Goal: Task Accomplishment & Management: Use online tool/utility

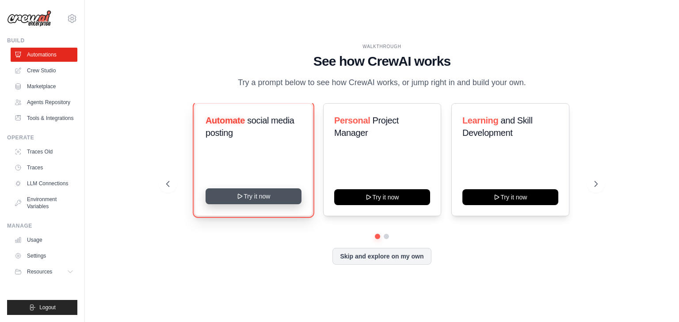
click at [256, 204] on button "Try it now" at bounding box center [253, 197] width 96 height 16
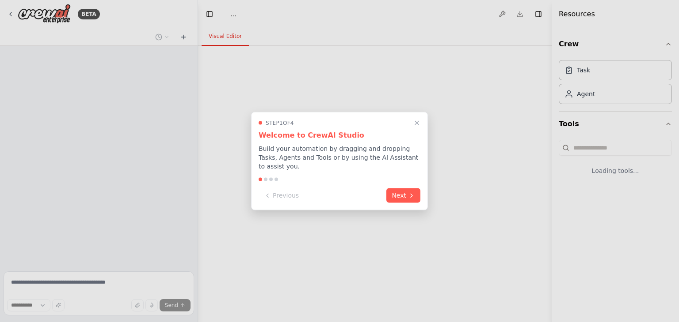
select select "****"
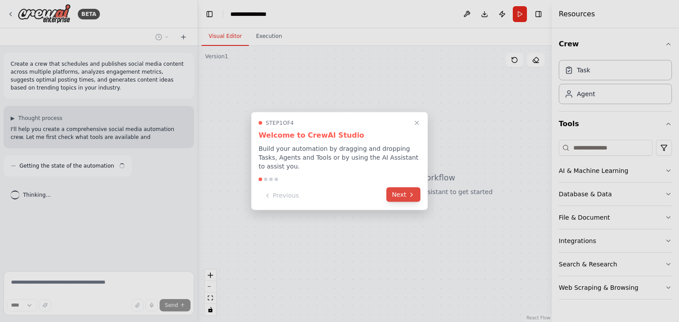
click at [397, 189] on button "Next" at bounding box center [403, 195] width 34 height 15
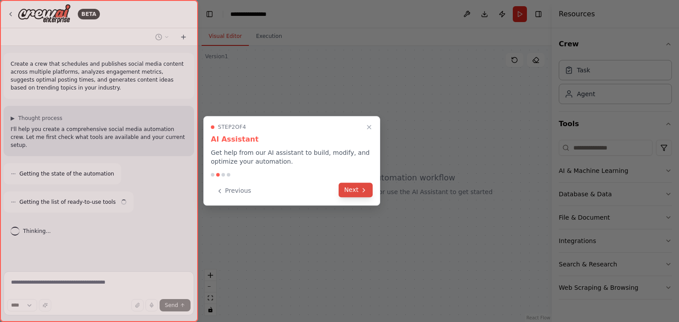
click at [364, 189] on icon at bounding box center [363, 190] width 7 height 7
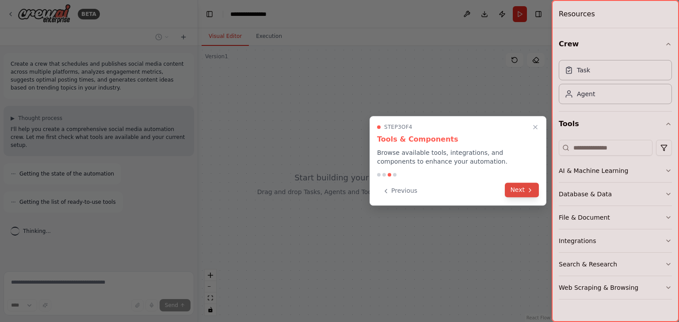
scroll to position [2, 0]
click at [525, 195] on button "Next" at bounding box center [521, 190] width 34 height 15
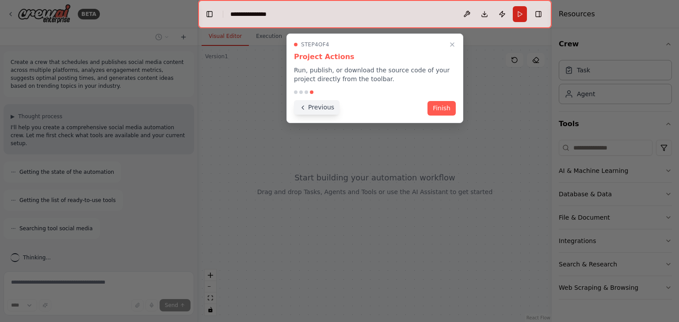
click at [325, 107] on button "Previous" at bounding box center [316, 107] width 45 height 15
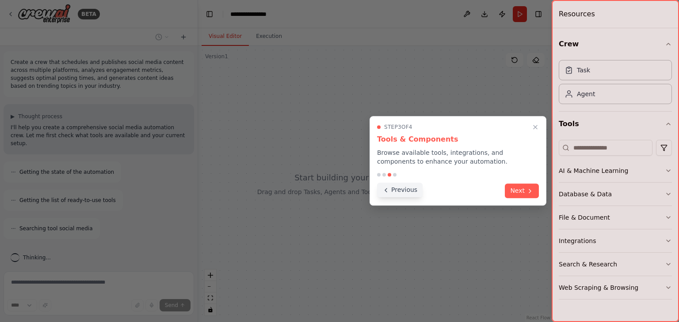
click at [401, 189] on button "Previous" at bounding box center [399, 190] width 45 height 15
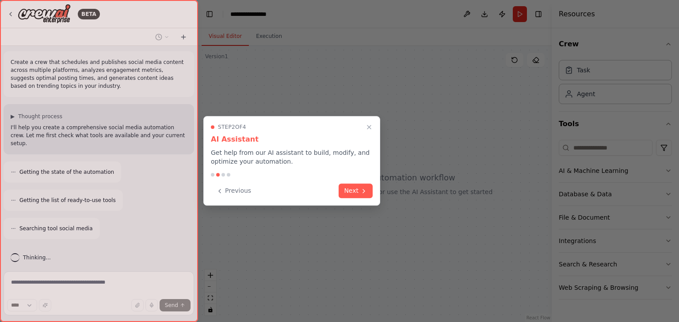
click at [239, 198] on div "Step 2 of 4 AI Assistant Get help from our AI assistant to build, modify, and o…" at bounding box center [291, 161] width 177 height 90
click at [233, 194] on button "Previous" at bounding box center [233, 190] width 45 height 15
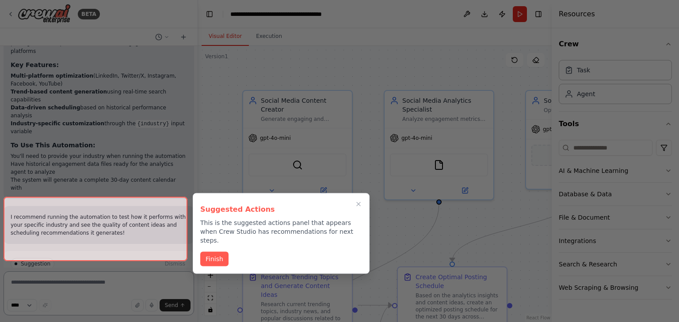
scroll to position [887, 0]
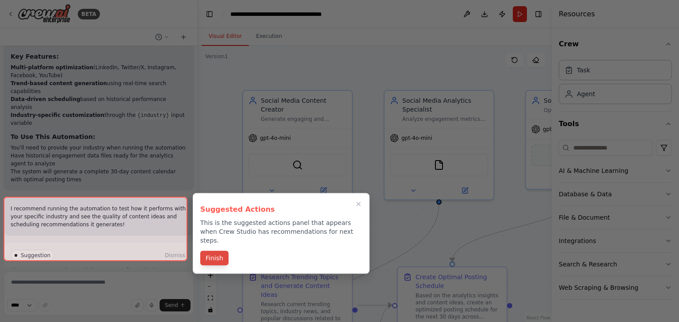
click at [210, 251] on button "Finish" at bounding box center [214, 258] width 28 height 15
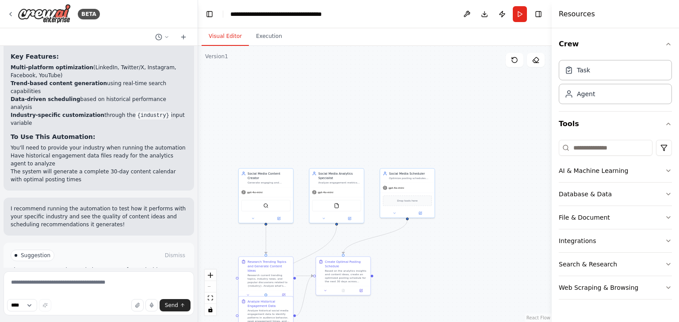
click at [451, 262] on div ".deletable-edge-delete-btn { width: 20px; height: 20px; border: 0px solid #ffff…" at bounding box center [374, 184] width 353 height 277
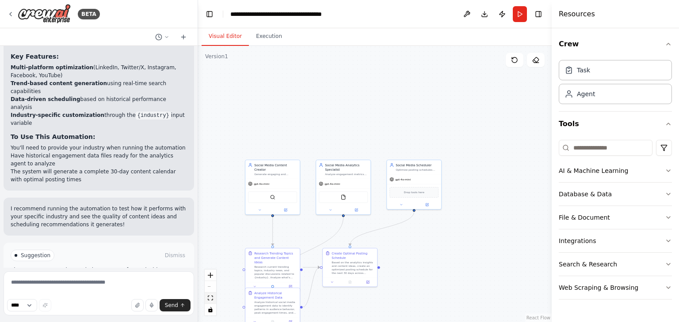
click at [211, 298] on icon "fit view" at bounding box center [210, 298] width 5 height 5
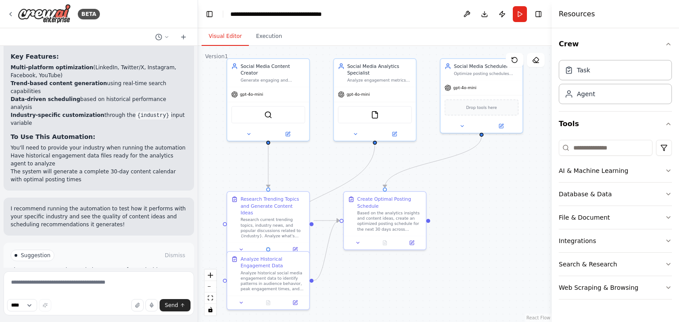
click at [226, 283] on div ".deletable-edge-delete-btn { width: 20px; height: 20px; border: 0px solid #ffff…" at bounding box center [374, 184] width 353 height 277
click at [224, 280] on div at bounding box center [225, 279] width 4 height 4
click at [267, 110] on div "SerperDevTool" at bounding box center [268, 113] width 74 height 17
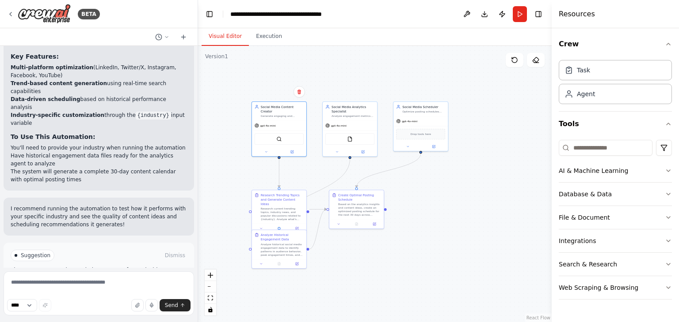
click at [250, 251] on div ".deletable-edge-delete-btn { width: 20px; height: 20px; border: 0px solid #ffff…" at bounding box center [374, 184] width 353 height 277
click at [610, 81] on div "Task Agent" at bounding box center [614, 81] width 113 height 48
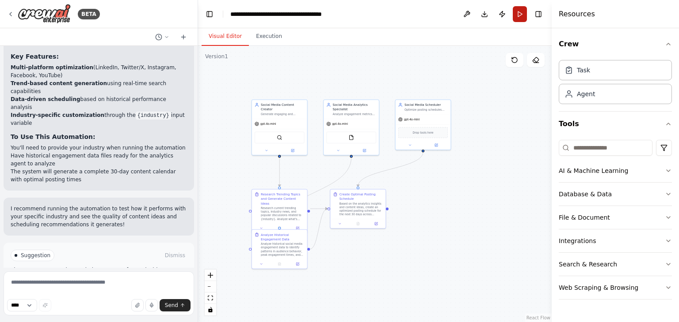
click at [517, 13] on button "Run" at bounding box center [519, 14] width 14 height 16
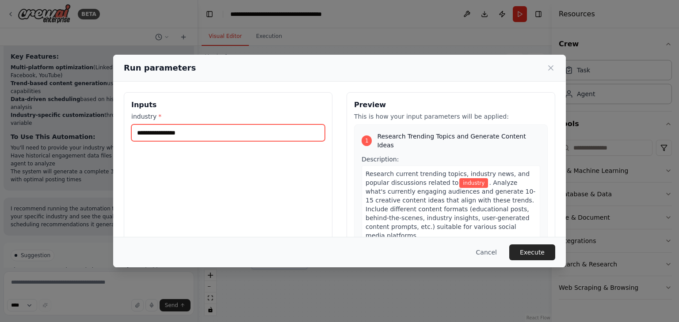
click at [274, 140] on input "industry *" at bounding box center [227, 133] width 193 height 17
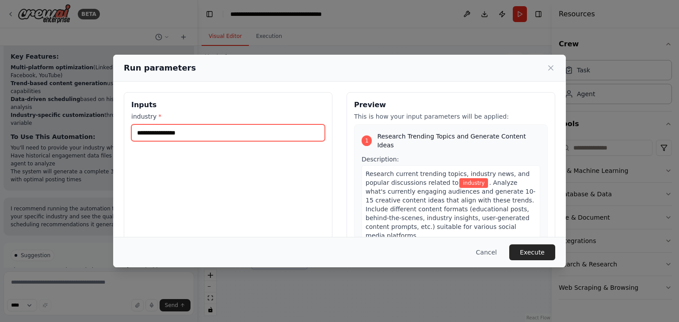
click at [274, 140] on input "industry *" at bounding box center [227, 133] width 193 height 17
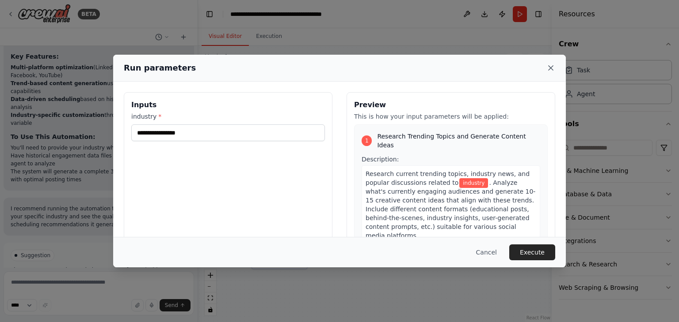
click at [548, 68] on icon at bounding box center [550, 68] width 9 height 9
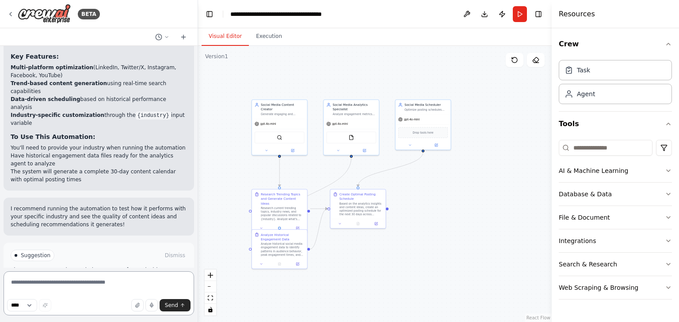
click at [57, 287] on textarea at bounding box center [99, 294] width 190 height 44
type textarea "*"
click at [87, 290] on span "Run Automation" at bounding box center [102, 293] width 43 height 7
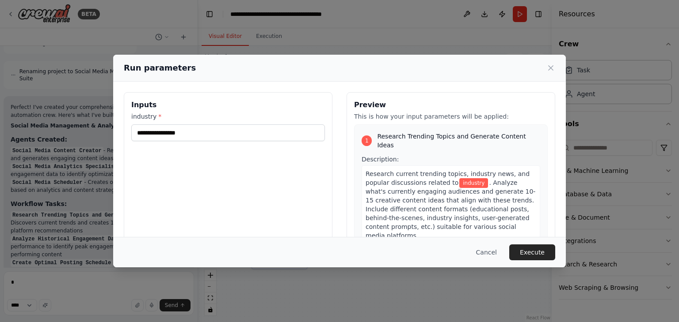
scroll to position [651, 0]
click at [544, 71] on div "Run parameters" at bounding box center [339, 68] width 431 height 12
click at [561, 67] on div "Run parameters" at bounding box center [339, 68] width 452 height 27
click at [550, 67] on icon at bounding box center [550, 68] width 9 height 9
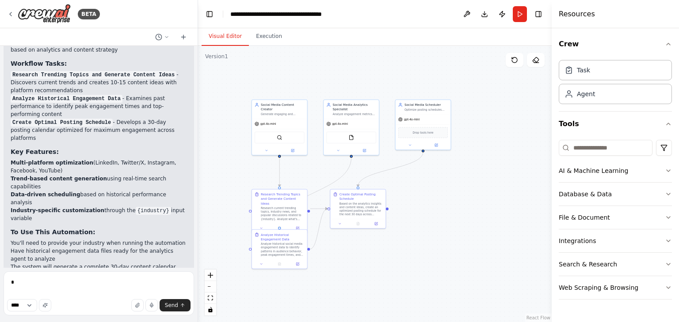
scroll to position [815, 0]
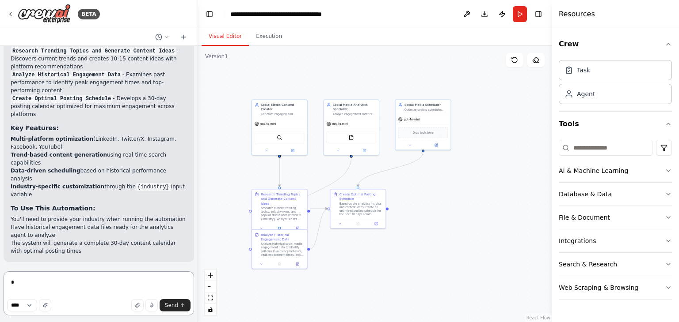
click at [11, 288] on textarea "*" at bounding box center [99, 294] width 190 height 44
type textarea "**********"
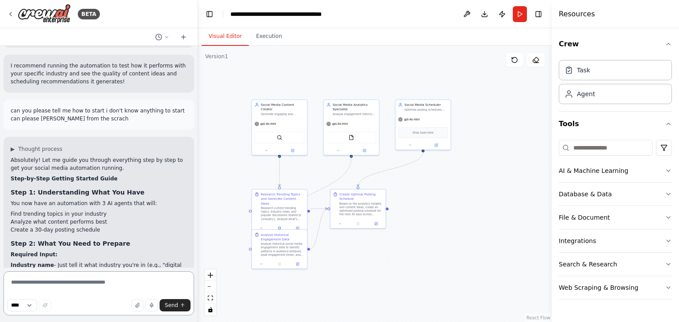
scroll to position [1085, 0]
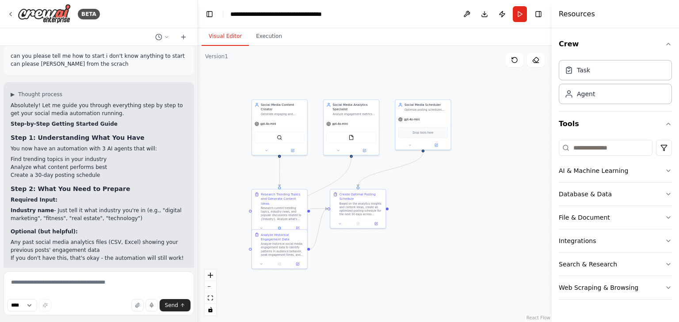
drag, startPoint x: 9, startPoint y: 50, endPoint x: 62, endPoint y: 248, distance: 205.2
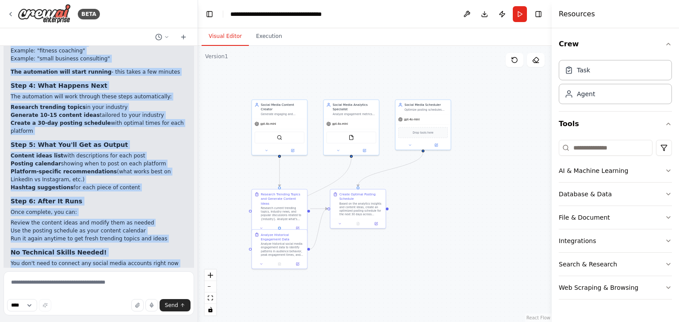
scroll to position [1360, 0]
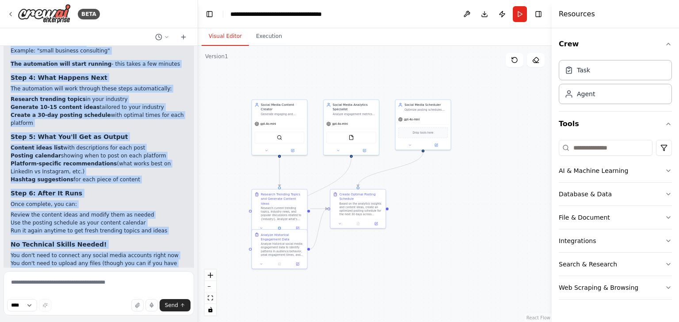
copy div "▶ Thought process Absolutely! Let me guide you through everything step by step …"
click at [91, 252] on li "You don't need to connect any social media accounts right now" at bounding box center [99, 256] width 176 height 8
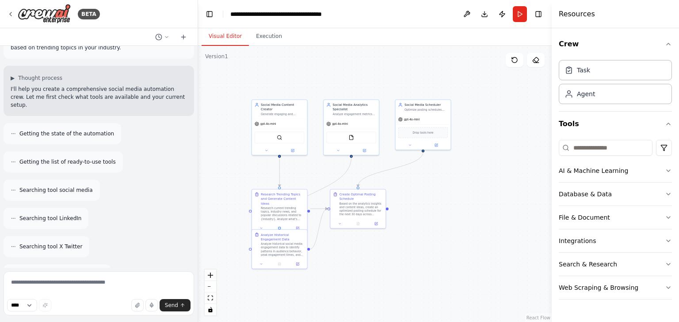
scroll to position [40, 0]
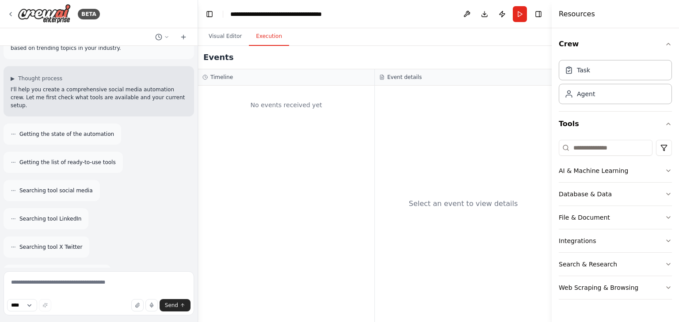
click at [260, 34] on button "Execution" at bounding box center [269, 36] width 40 height 19
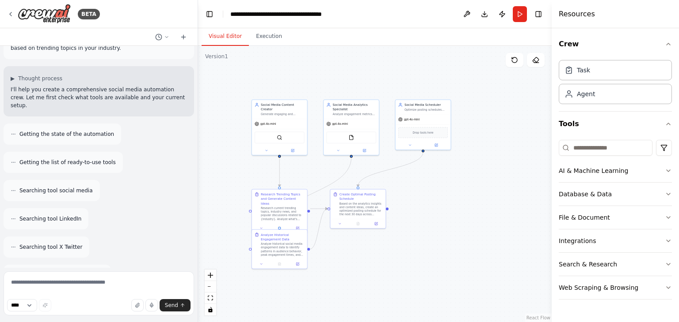
click at [214, 39] on button "Visual Editor" at bounding box center [224, 36] width 47 height 19
click at [139, 304] on icon "button" at bounding box center [137, 305] width 5 height 5
click at [173, 300] on button "Send" at bounding box center [174, 305] width 31 height 12
click at [176, 306] on span "Send" at bounding box center [171, 305] width 13 height 7
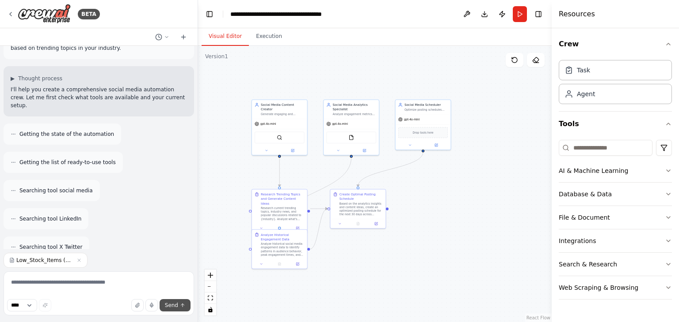
click at [176, 306] on span "Send" at bounding box center [171, 305] width 13 height 7
click at [175, 306] on span "Send" at bounding box center [171, 305] width 13 height 7
drag, startPoint x: 174, startPoint y: 308, endPoint x: 170, endPoint y: 314, distance: 7.4
click at [170, 314] on div "**** Send" at bounding box center [99, 295] width 190 height 47
click at [170, 314] on textarea at bounding box center [99, 294] width 190 height 44
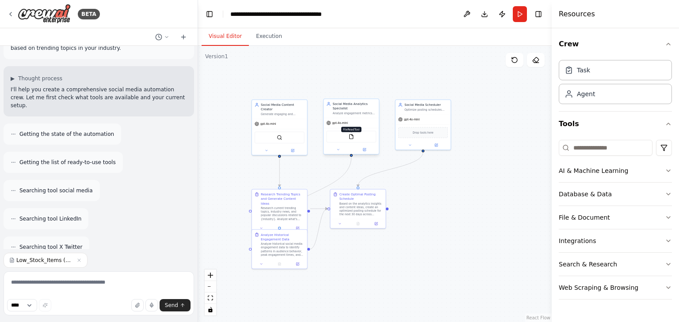
click at [352, 136] on img at bounding box center [351, 136] width 5 height 5
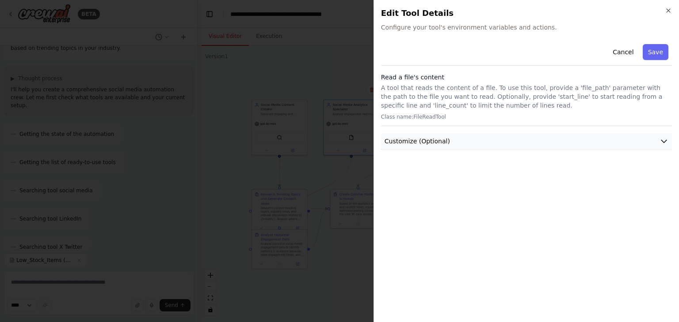
click at [663, 136] on button "Customize (Optional)" at bounding box center [526, 141] width 291 height 16
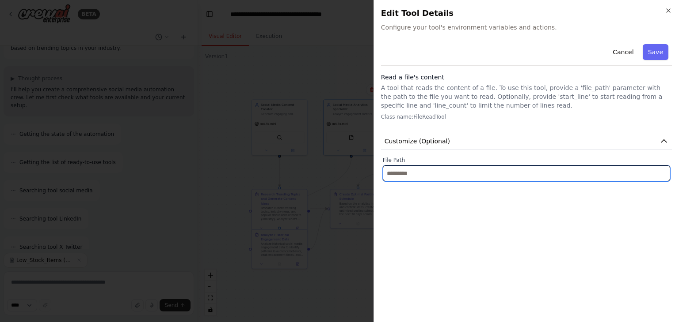
click at [565, 172] on input "text" at bounding box center [526, 174] width 287 height 16
click at [462, 175] on input "text" at bounding box center [526, 174] width 287 height 16
paste input "**********"
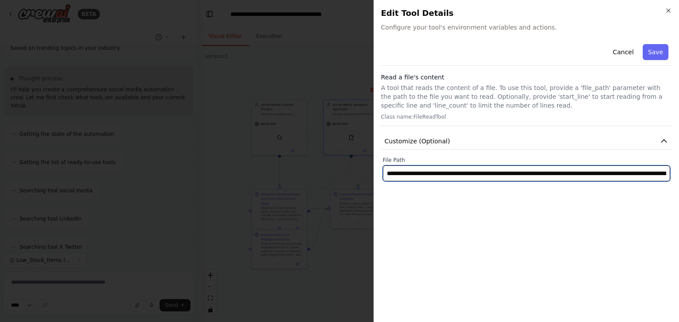
scroll to position [0, 617]
type input "**********"
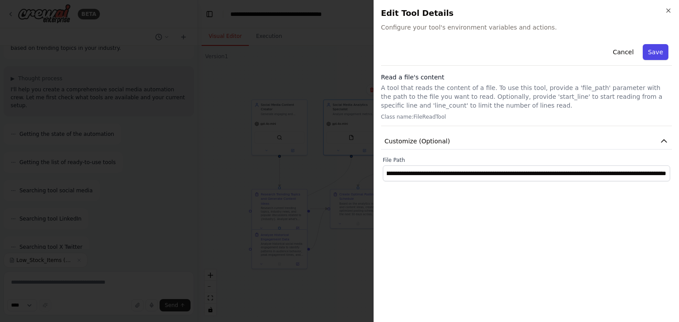
scroll to position [0, 0]
click at [650, 57] on button "Save" at bounding box center [655, 52] width 26 height 16
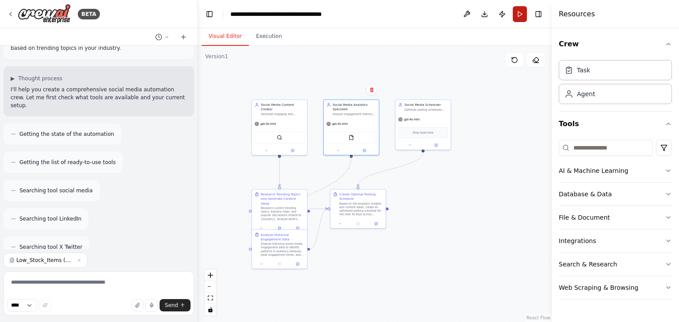
click at [519, 17] on button "Run" at bounding box center [519, 14] width 14 height 16
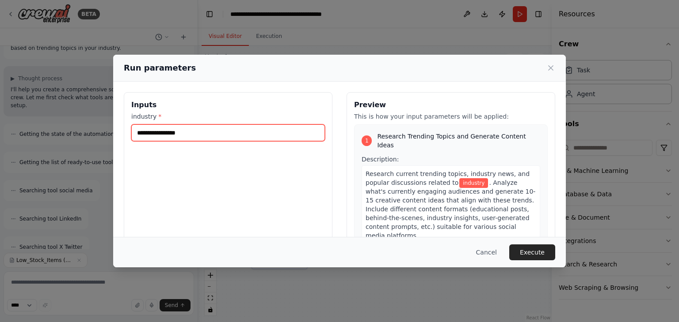
click at [190, 130] on input "industry *" at bounding box center [227, 133] width 193 height 17
type input "*"
click at [178, 136] on input "**********" at bounding box center [227, 133] width 193 height 17
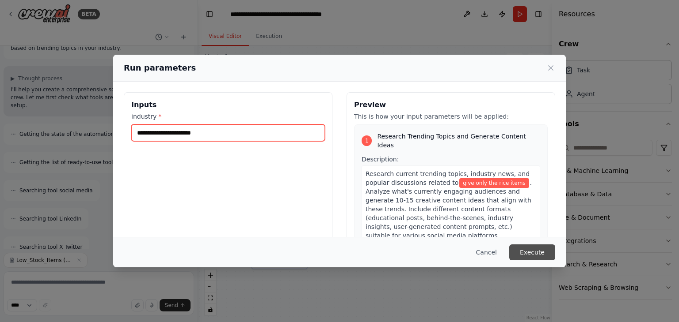
type input "**********"
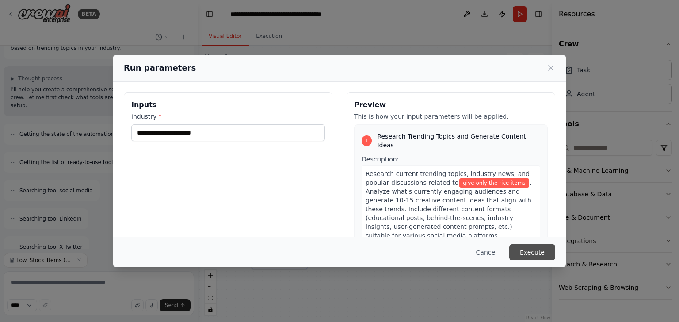
click at [533, 255] on button "Execute" at bounding box center [532, 253] width 46 height 16
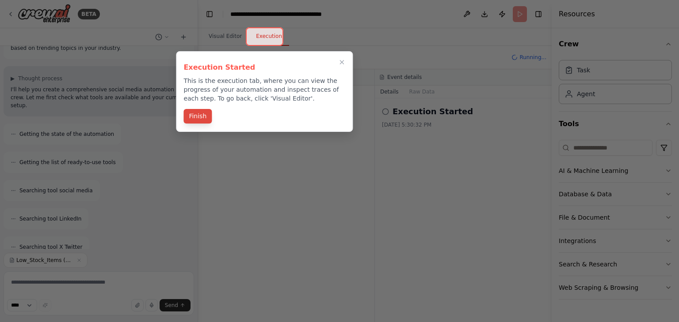
click at [193, 118] on button "Finish" at bounding box center [197, 116] width 28 height 15
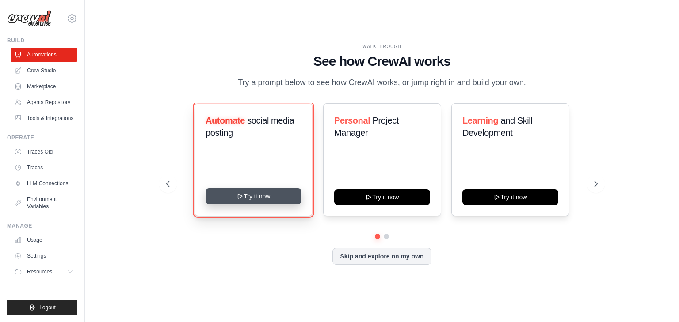
click at [244, 201] on button "Try it now" at bounding box center [253, 197] width 96 height 16
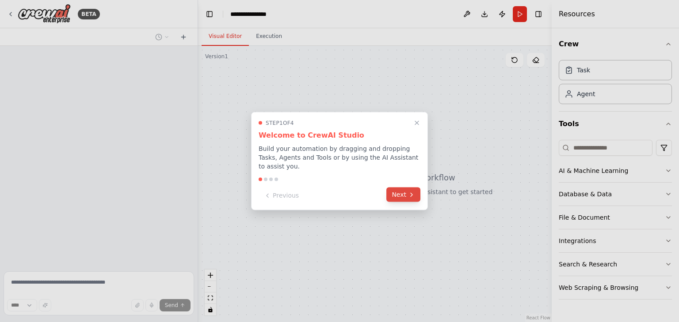
click at [404, 196] on button "Next" at bounding box center [403, 195] width 34 height 15
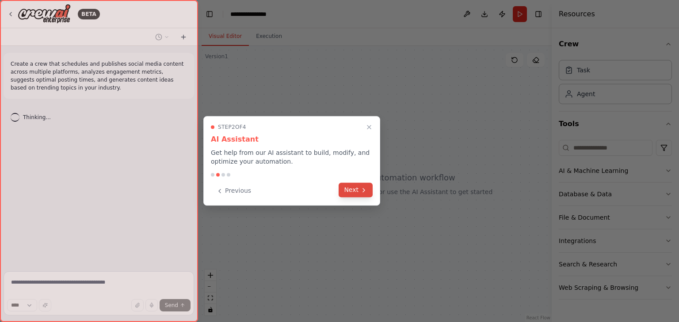
click at [363, 193] on icon at bounding box center [363, 190] width 7 height 7
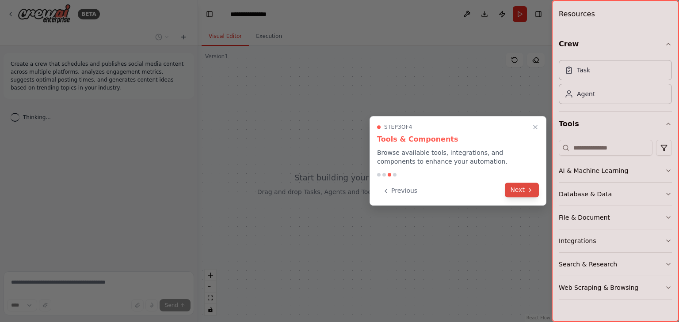
click at [508, 191] on button "Next" at bounding box center [521, 190] width 34 height 15
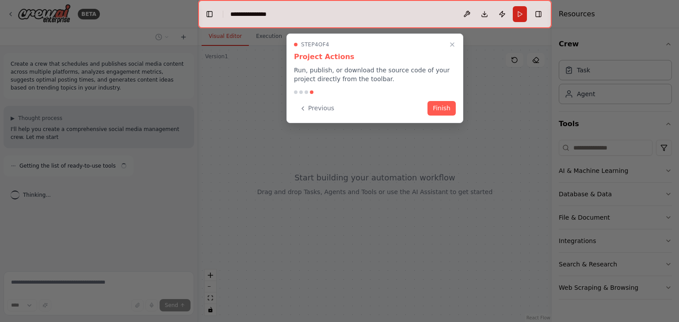
click at [450, 117] on div "Step 4 of 4 Project Actions Run, publish, or download the source code of your p…" at bounding box center [374, 79] width 177 height 90
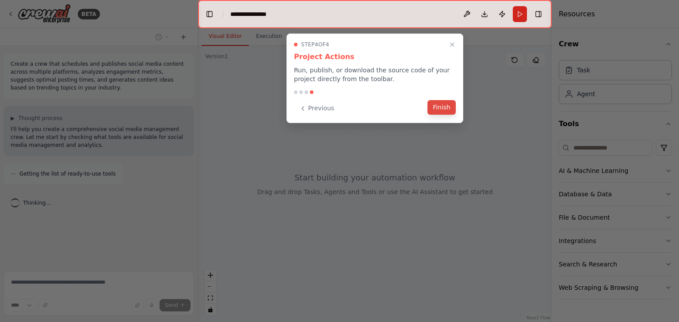
click at [438, 108] on button "Finish" at bounding box center [441, 107] width 28 height 15
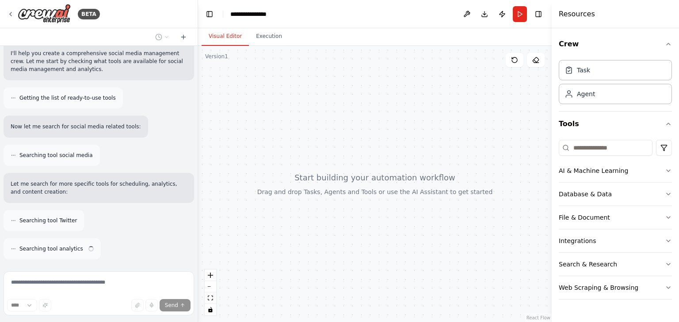
scroll to position [104, 0]
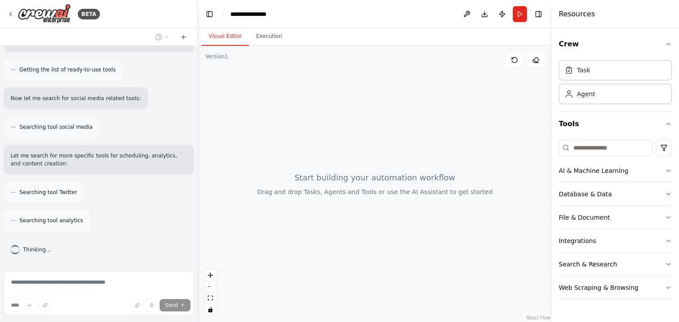
click at [438, 108] on div at bounding box center [374, 184] width 353 height 277
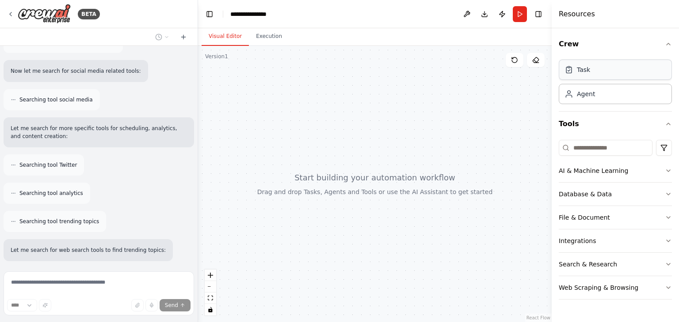
scroll to position [190, 0]
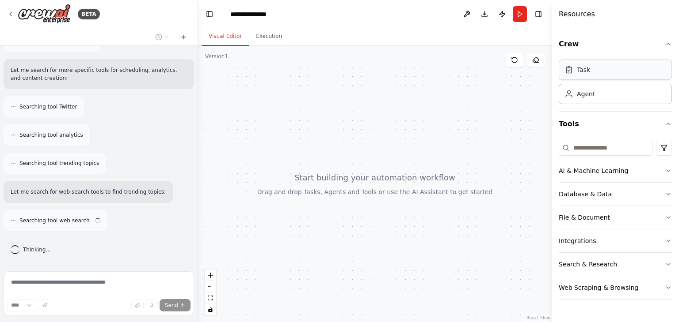
click at [607, 75] on div "Task" at bounding box center [614, 70] width 113 height 20
click at [573, 96] on div "Agent" at bounding box center [579, 93] width 30 height 9
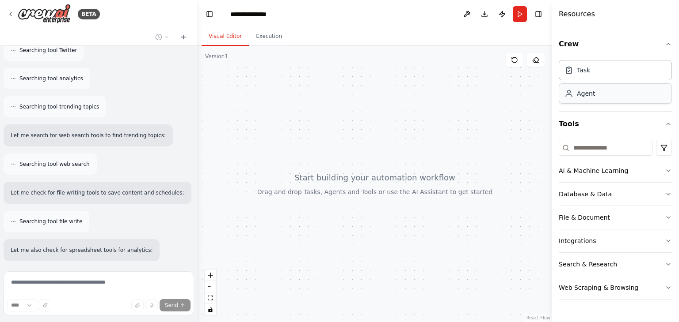
scroll to position [305, 0]
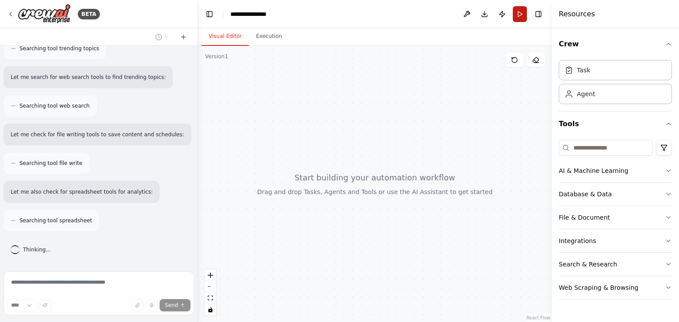
click at [521, 12] on button "Run" at bounding box center [519, 14] width 14 height 16
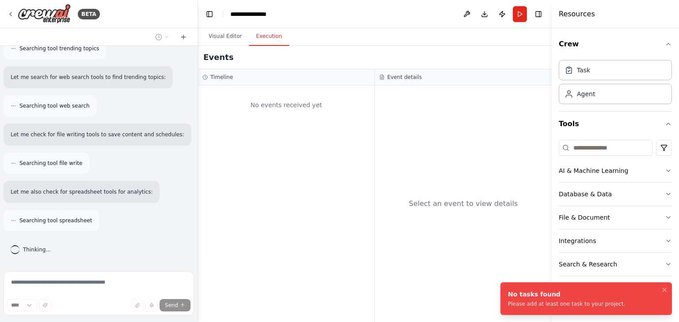
click at [266, 35] on button "Execution" at bounding box center [269, 36] width 40 height 19
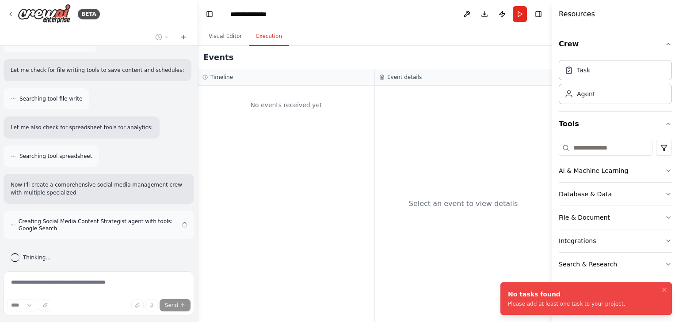
scroll to position [377, 0]
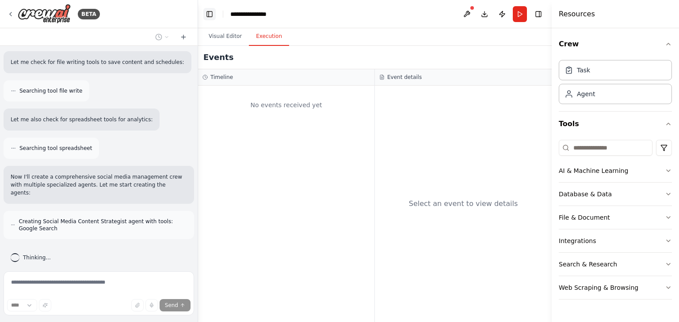
click at [208, 16] on button "Toggle Left Sidebar" at bounding box center [209, 14] width 12 height 12
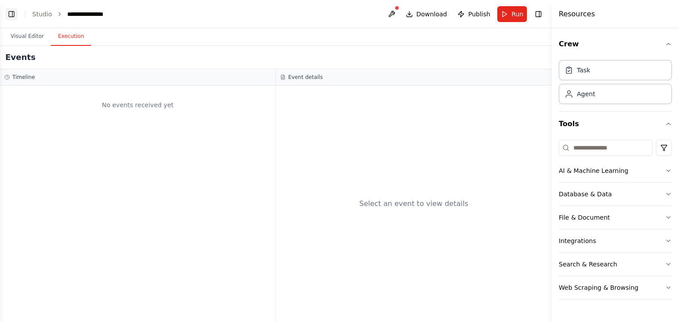
click at [11, 13] on button "Toggle Left Sidebar" at bounding box center [11, 14] width 12 height 12
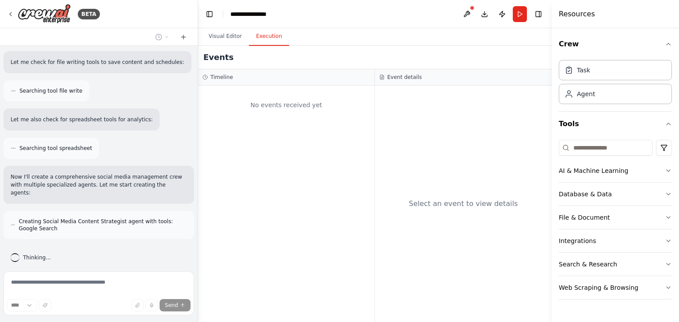
scroll to position [406, 0]
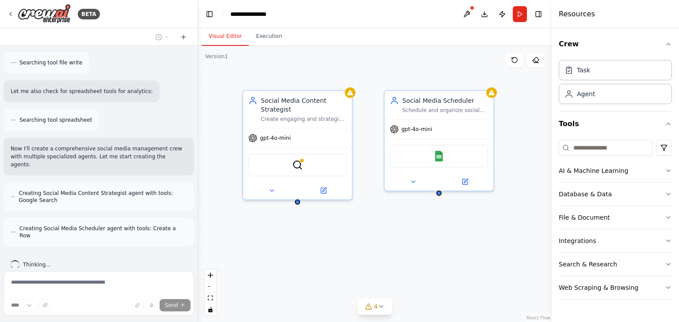
click at [220, 38] on button "Visual Editor" at bounding box center [224, 36] width 47 height 19
click at [433, 156] on img at bounding box center [438, 154] width 11 height 11
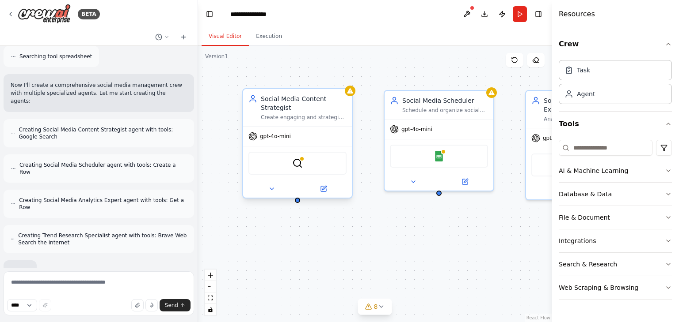
scroll to position [527, 0]
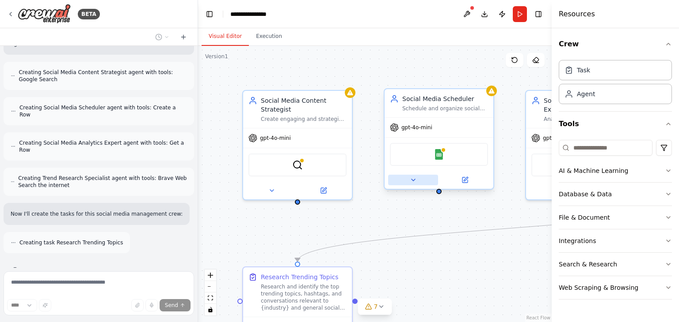
click at [413, 182] on icon at bounding box center [412, 180] width 7 height 7
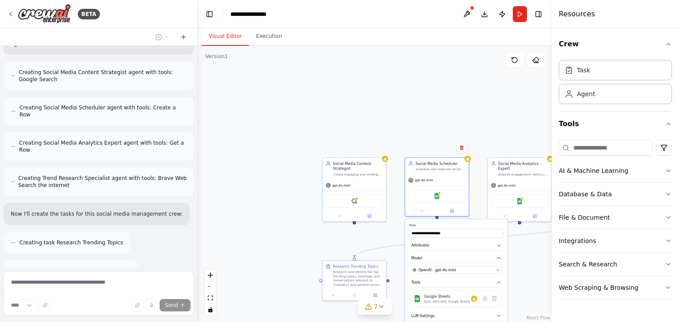
scroll to position [555, 0]
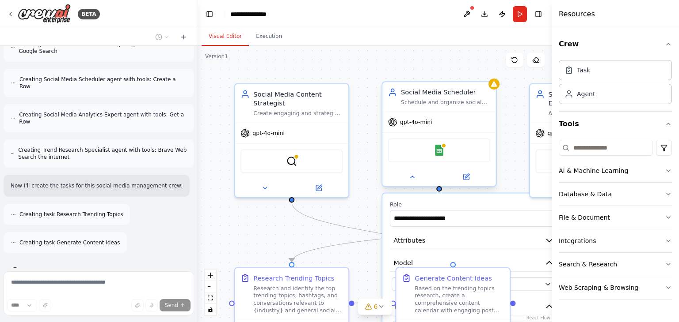
click at [469, 182] on div at bounding box center [438, 177] width 113 height 19
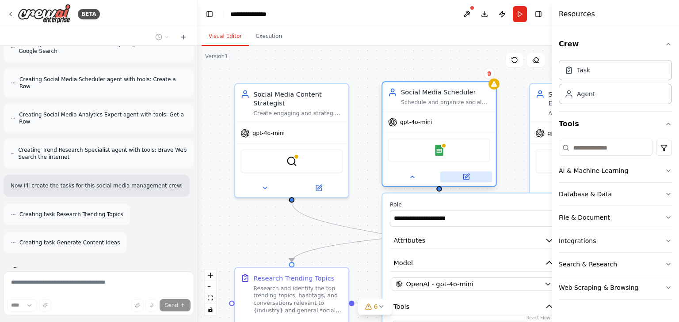
click at [463, 180] on button at bounding box center [466, 177] width 52 height 11
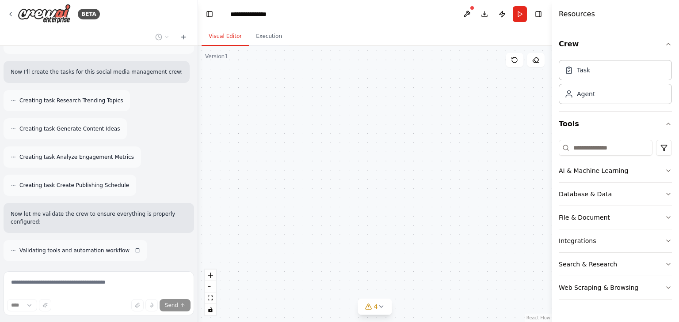
scroll to position [677, 0]
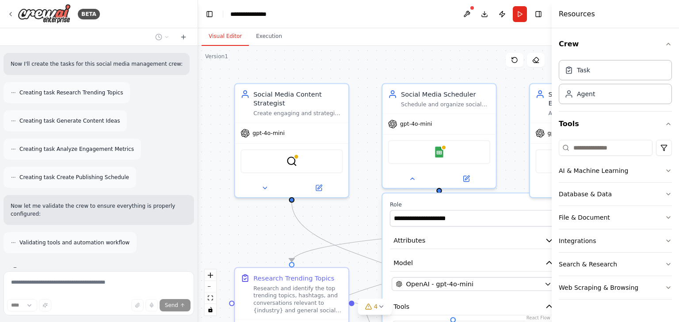
click at [466, 61] on div ".deletable-edge-delete-btn { width: 20px; height: 20px; border: 0px solid #ffff…" at bounding box center [374, 184] width 353 height 277
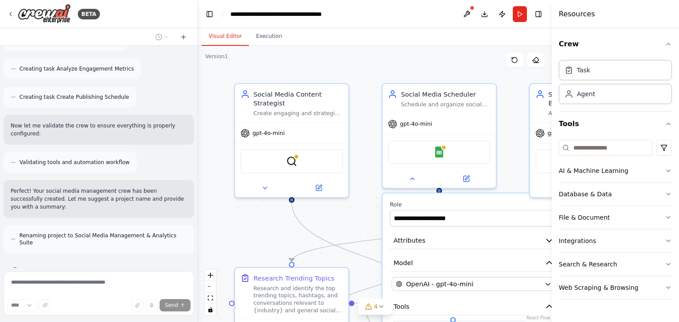
scroll to position [750, 0]
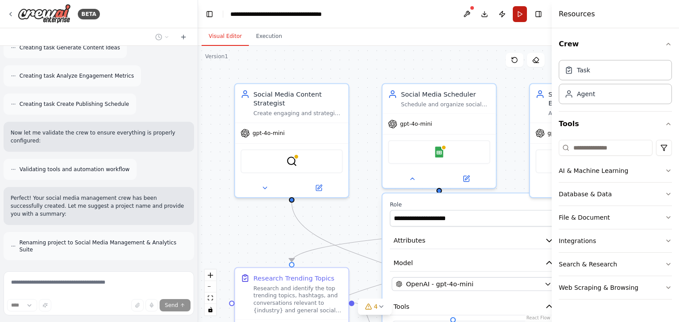
click at [523, 17] on button "Run" at bounding box center [519, 14] width 14 height 16
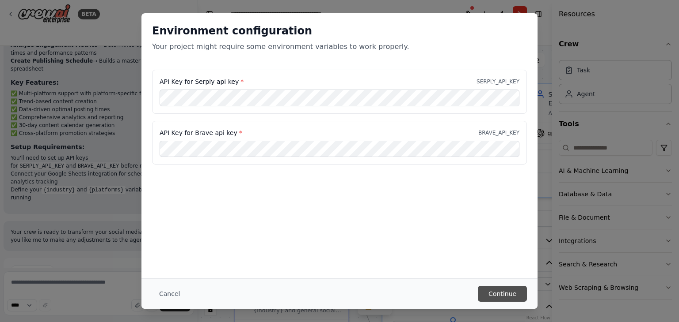
scroll to position [0, 0]
click at [507, 292] on button "Continue" at bounding box center [502, 294] width 49 height 16
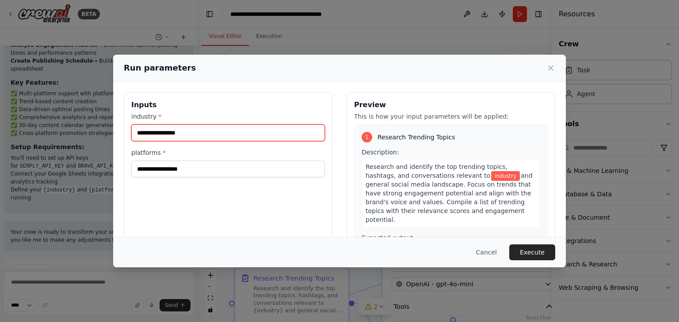
click at [174, 138] on input "industry *" at bounding box center [227, 133] width 193 height 17
type input "**"
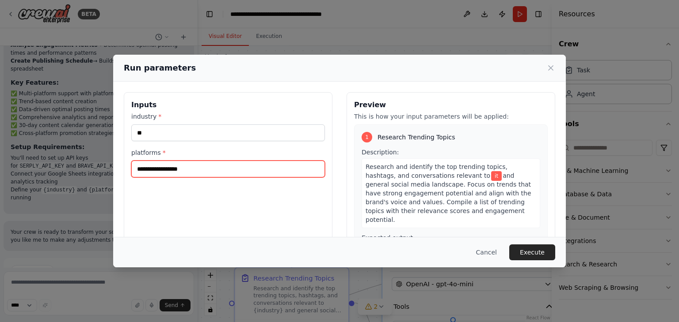
click at [196, 172] on input "platforms *" at bounding box center [227, 169] width 193 height 17
type input "*"
type input "*********"
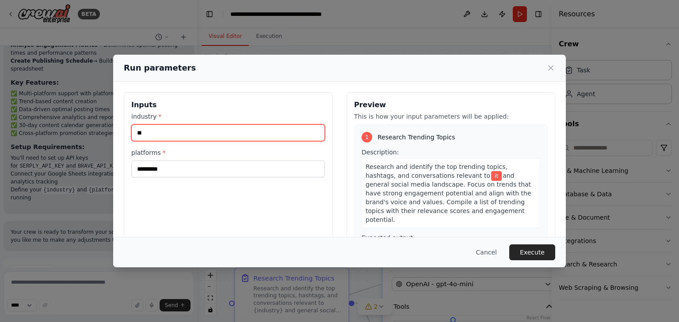
click at [145, 131] on input "**" at bounding box center [227, 133] width 193 height 17
type input "**"
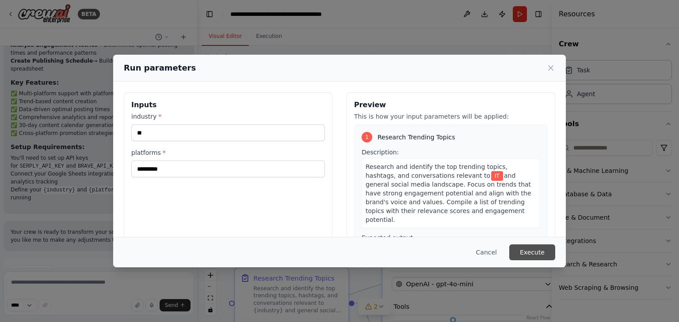
click at [531, 251] on button "Execute" at bounding box center [532, 253] width 46 height 16
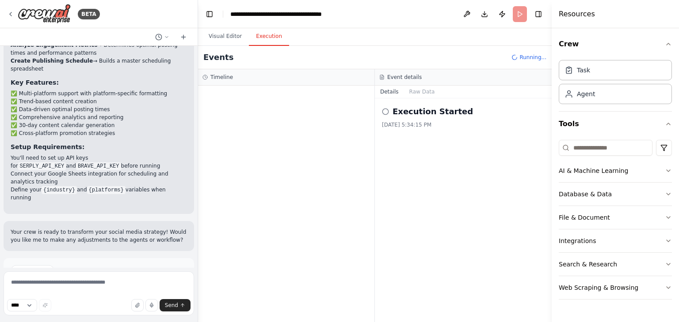
click at [384, 112] on icon at bounding box center [385, 111] width 7 height 7
click at [386, 94] on button "Details" at bounding box center [389, 92] width 29 height 12
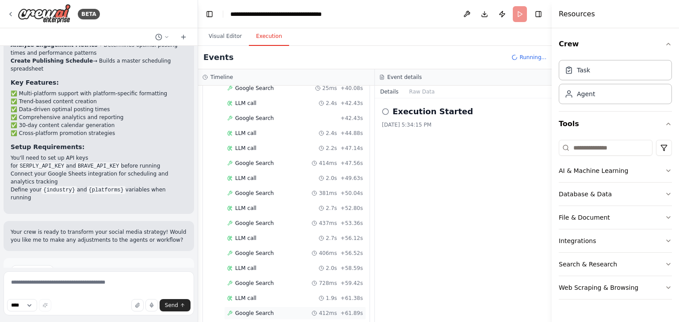
scroll to position [961, 0]
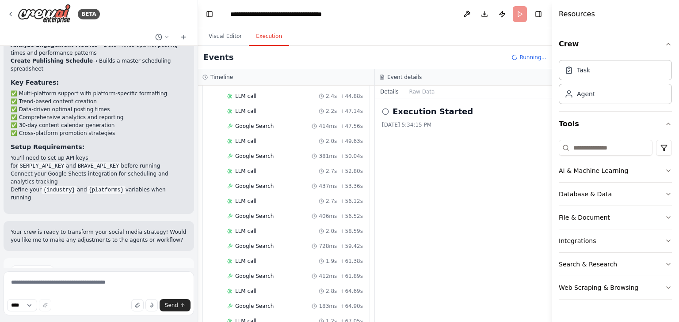
click at [385, 110] on icon at bounding box center [385, 111] width 7 height 7
click at [388, 88] on button "Details" at bounding box center [389, 92] width 29 height 12
click at [387, 92] on button "Details" at bounding box center [389, 92] width 29 height 12
click at [413, 92] on button "Raw Data" at bounding box center [422, 92] width 36 height 12
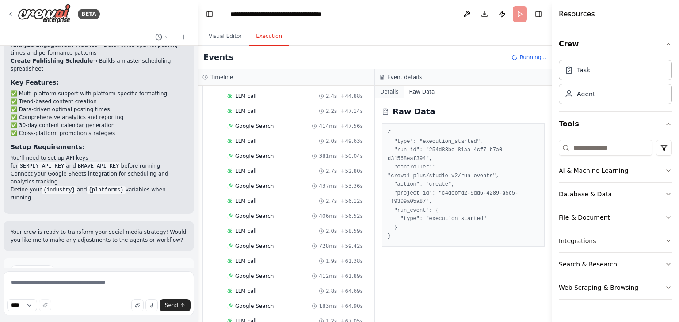
click at [391, 95] on button "Details" at bounding box center [389, 92] width 29 height 12
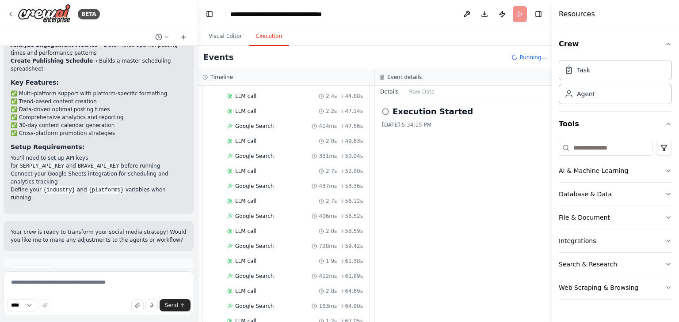
click at [383, 113] on icon at bounding box center [385, 111] width 7 height 7
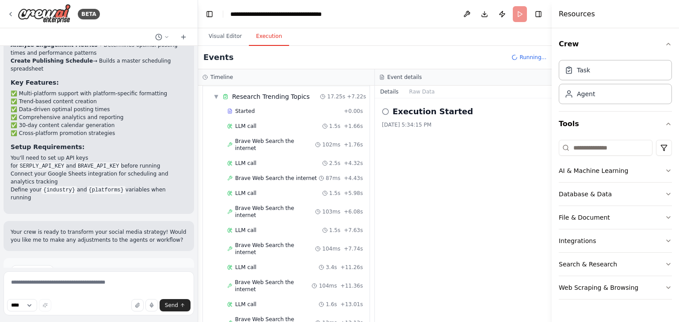
scroll to position [0, 0]
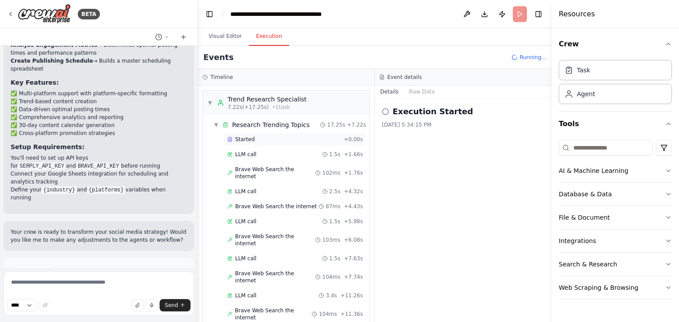
click at [262, 143] on div "Started + 0.00s" at bounding box center [295, 139] width 142 height 13
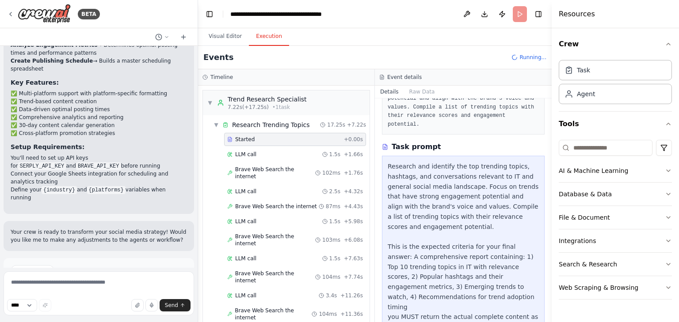
scroll to position [94, 0]
click at [269, 155] on div "LLM call 1.5s + 1.66s" at bounding box center [295, 154] width 136 height 7
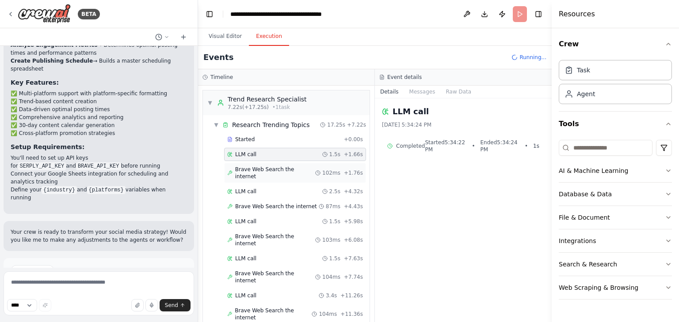
click at [266, 168] on span "Brave Web Search the internet" at bounding box center [275, 173] width 80 height 14
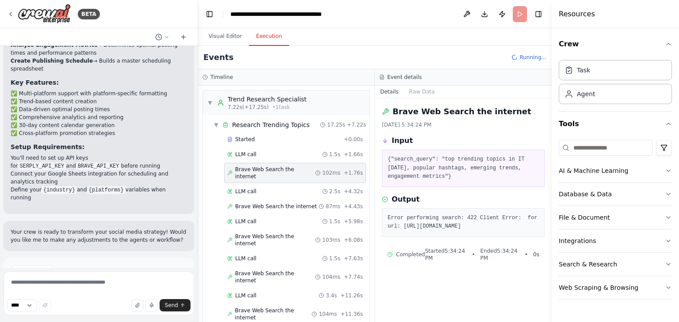
click at [546, 19] on header "**********" at bounding box center [374, 14] width 353 height 28
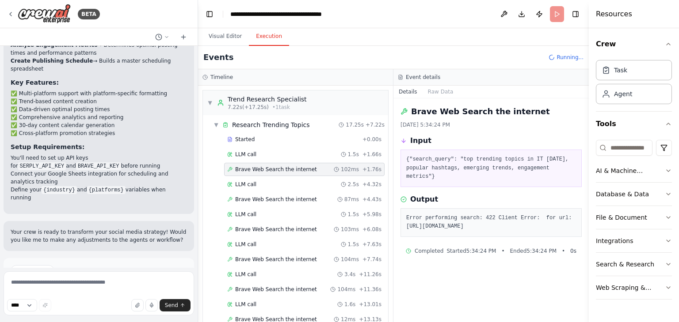
drag, startPoint x: 553, startPoint y: 23, endPoint x: 659, endPoint y: -37, distance: 121.4
click at [659, 0] on html "BETA Create a crew that schedules and publishes social media content across mul…" at bounding box center [339, 161] width 679 height 322
click at [268, 185] on div "LLM call 2.5s + 4.32s" at bounding box center [304, 184] width 154 height 7
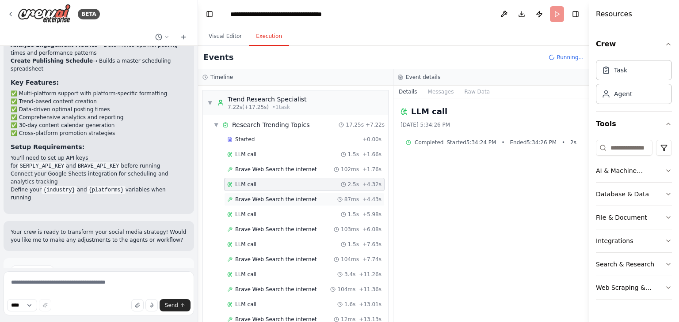
click at [270, 199] on span "Brave Web Search the internet" at bounding box center [276, 199] width 82 height 7
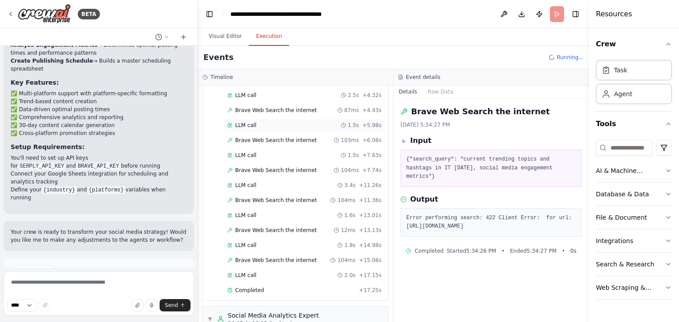
scroll to position [90, 0]
click at [129, 302] on button "Run Automation" at bounding box center [99, 309] width 176 height 14
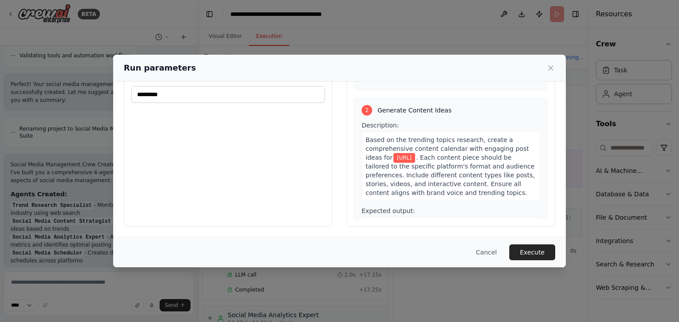
scroll to position [139, 0]
click at [555, 63] on div "Run parameters" at bounding box center [339, 68] width 452 height 27
click at [550, 67] on icon at bounding box center [550, 68] width 4 height 4
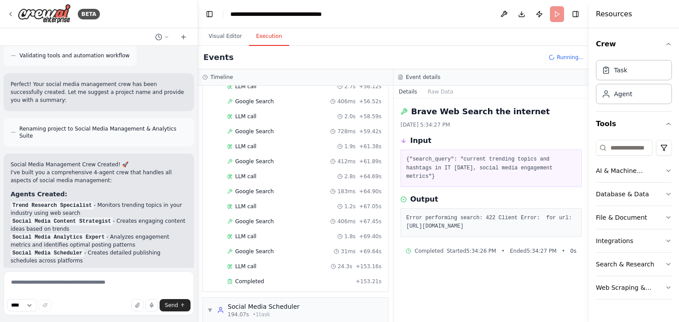
scroll to position [1071, 0]
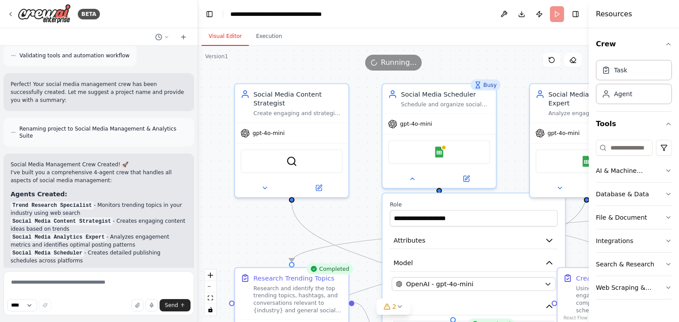
click at [221, 39] on button "Visual Editor" at bounding box center [224, 36] width 47 height 19
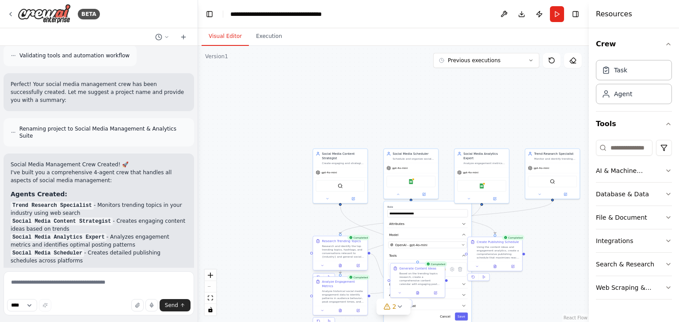
click at [357, 242] on div "Research Trending Topics" at bounding box center [343, 241] width 43 height 4
click at [334, 250] on div "Research and identify the top trending topics, hashtags, and conversations rele…" at bounding box center [343, 252] width 43 height 14
click at [420, 287] on div "Generate Content Ideas Based on the trending topics research, create a comprehe…" at bounding box center [417, 275] width 54 height 25
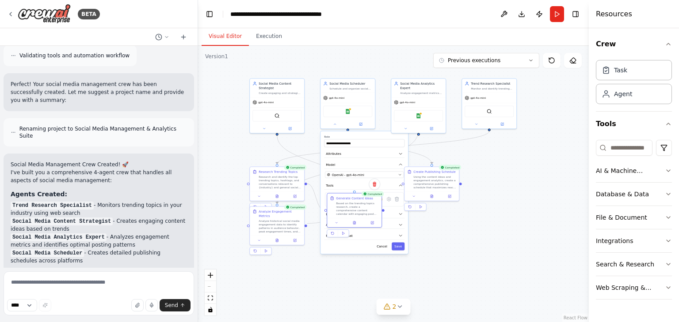
drag, startPoint x: 387, startPoint y: 124, endPoint x: 324, endPoint y: 54, distance: 94.5
click at [324, 54] on div ".deletable-edge-delete-btn { width: 20px; height: 20px; border: 0px solid #ffff…" at bounding box center [393, 184] width 390 height 277
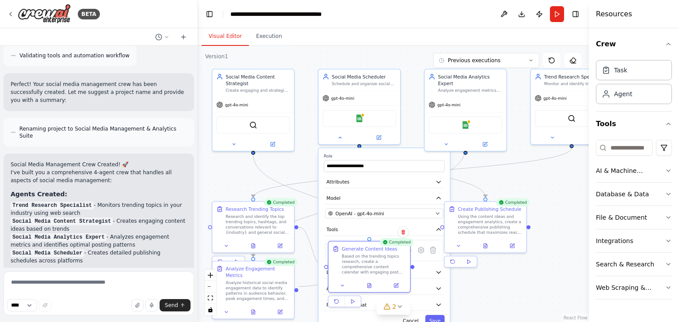
drag, startPoint x: 308, startPoint y: 62, endPoint x: 302, endPoint y: 46, distance: 17.2
click at [302, 46] on div ".deletable-edge-delete-btn { width: 20px; height: 20px; border: 0px solid #ffff…" at bounding box center [393, 184] width 390 height 277
click at [352, 303] on icon at bounding box center [352, 301] width 5 height 5
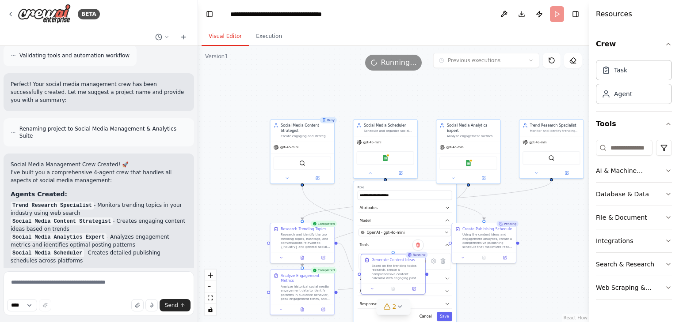
click at [387, 310] on icon at bounding box center [386, 306] width 7 height 7
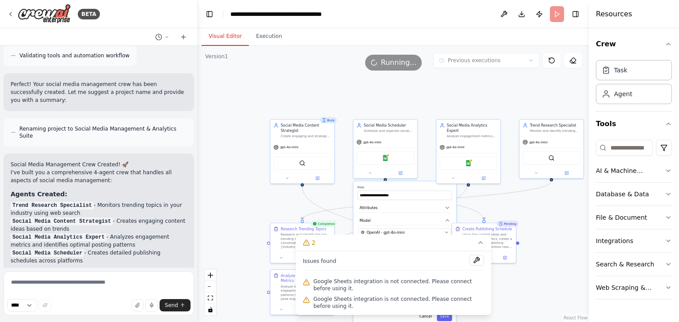
click at [526, 302] on div ".deletable-edge-delete-btn { width: 20px; height: 20px; border: 0px solid #ffff…" at bounding box center [393, 184] width 390 height 277
click at [477, 258] on button at bounding box center [476, 260] width 15 height 11
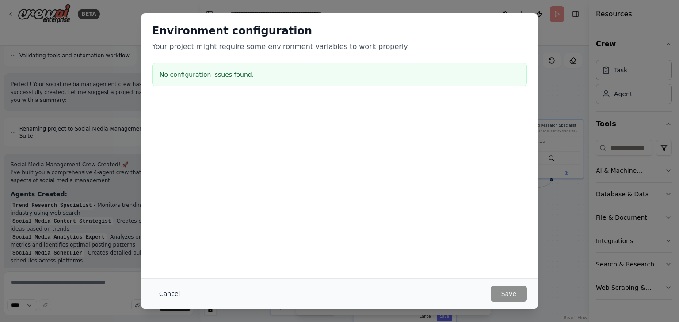
click at [165, 292] on button "Cancel" at bounding box center [169, 294] width 35 height 16
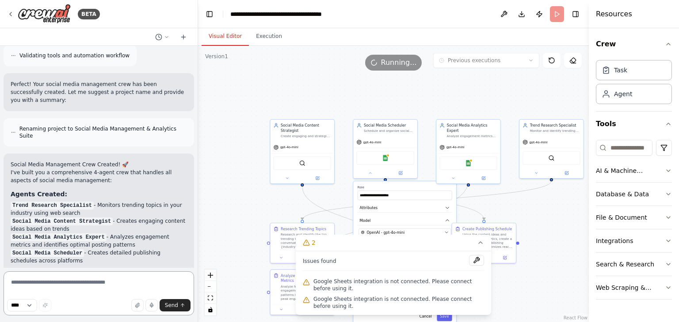
click at [118, 283] on textarea at bounding box center [99, 294] width 190 height 44
type textarea "**********"
click at [182, 311] on button "Send" at bounding box center [174, 305] width 31 height 12
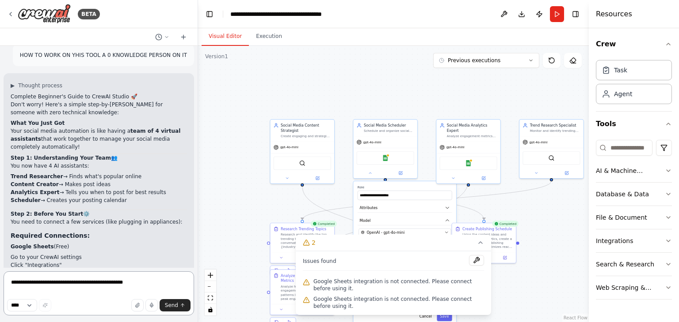
scroll to position [1352, 0]
click at [10, 14] on icon at bounding box center [10, 14] width 7 height 7
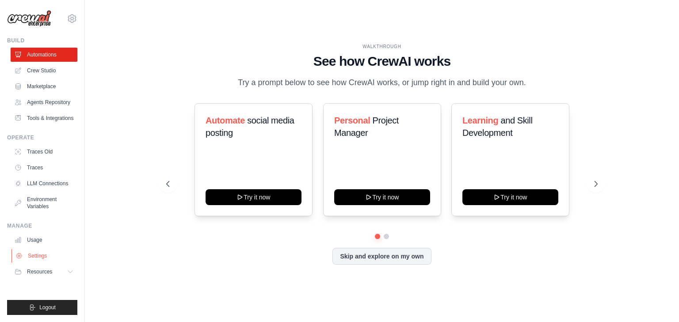
click at [30, 257] on link "Settings" at bounding box center [44, 256] width 67 height 14
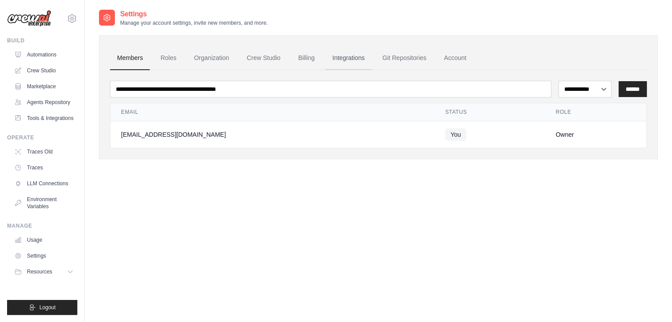
click at [341, 59] on link "Integrations" at bounding box center [348, 58] width 46 height 24
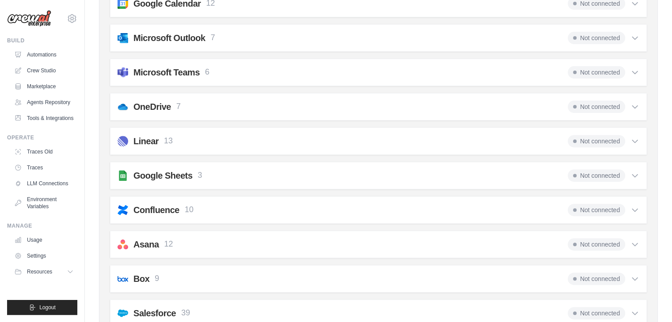
scroll to position [303, 0]
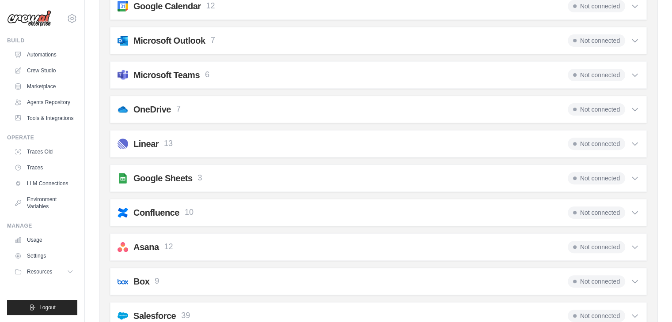
click at [606, 179] on span "Not connected" at bounding box center [596, 178] width 57 height 12
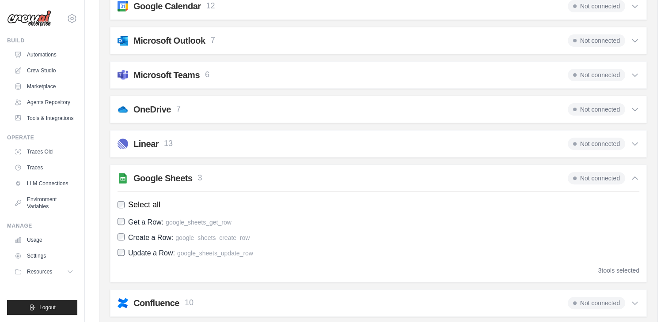
click at [619, 269] on div "3 tools selected" at bounding box center [618, 270] width 41 height 9
click at [603, 178] on span "Not connected" at bounding box center [596, 178] width 57 height 12
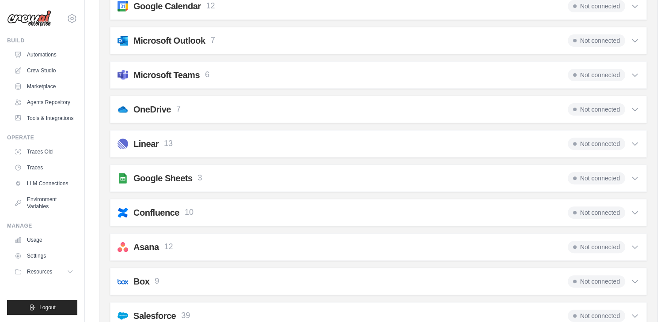
click at [603, 178] on span "Not connected" at bounding box center [596, 178] width 57 height 12
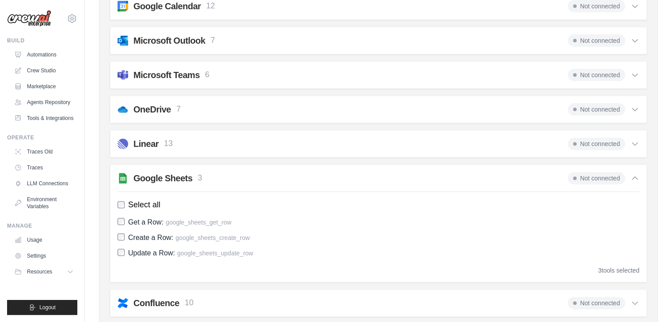
click at [603, 178] on span "Not connected" at bounding box center [596, 178] width 57 height 12
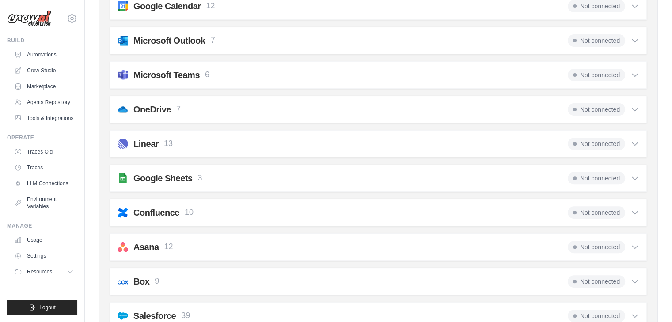
click at [603, 178] on span "Not connected" at bounding box center [596, 178] width 57 height 12
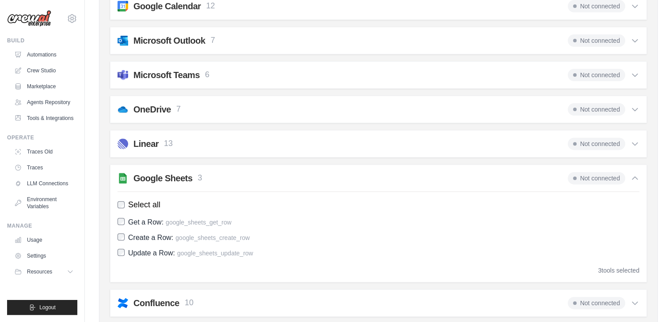
click at [603, 178] on span "Not connected" at bounding box center [596, 178] width 57 height 12
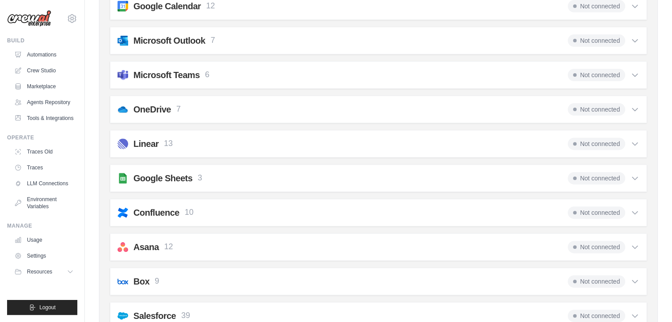
click at [603, 178] on span "Not connected" at bounding box center [596, 178] width 57 height 12
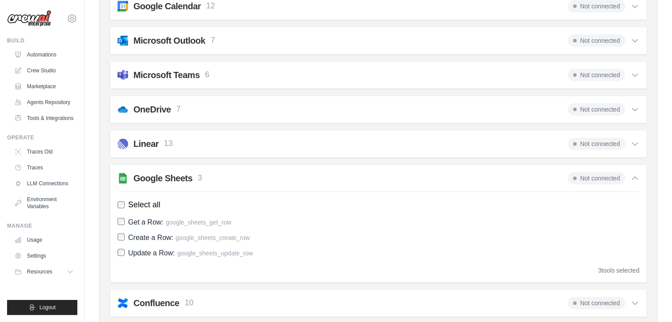
click at [603, 178] on span "Not connected" at bounding box center [596, 178] width 57 height 12
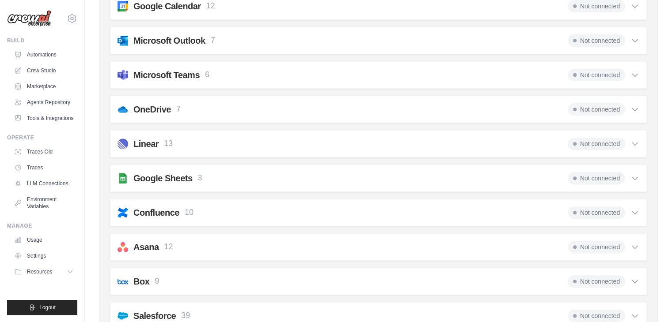
click at [603, 178] on span "Not connected" at bounding box center [596, 178] width 57 height 12
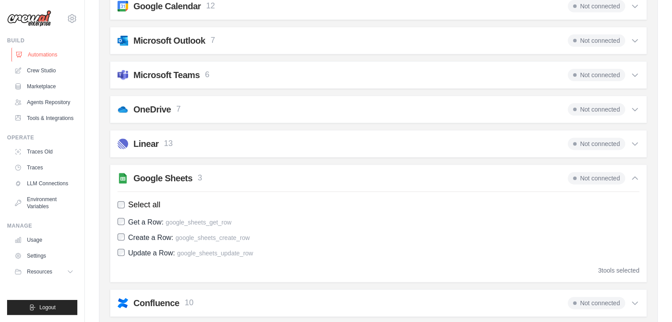
click at [28, 55] on link "Automations" at bounding box center [44, 55] width 67 height 14
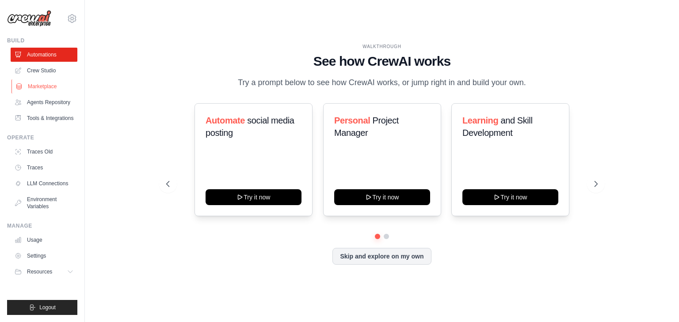
click at [45, 87] on link "Marketplace" at bounding box center [44, 87] width 67 height 14
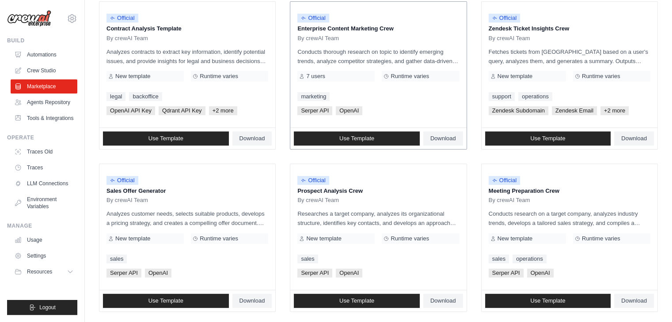
scroll to position [118, 0]
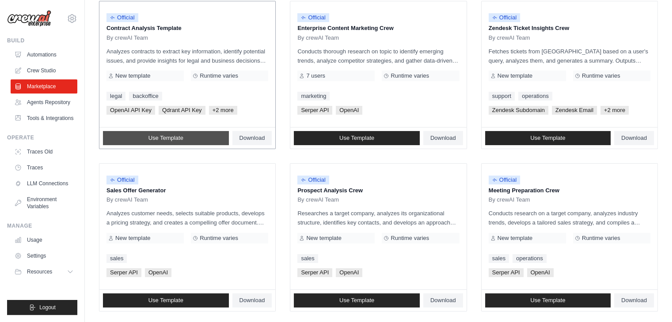
click at [193, 136] on link "Use Template" at bounding box center [166, 138] width 126 height 14
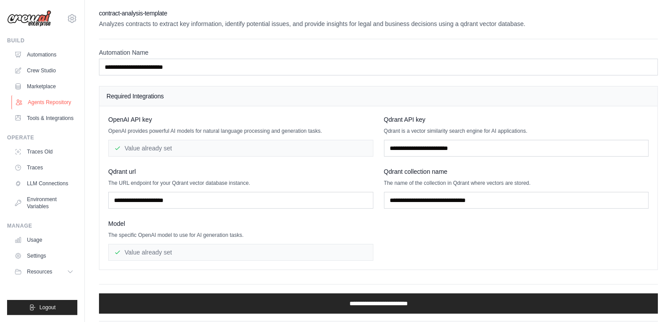
click at [45, 100] on link "Agents Repository" at bounding box center [44, 102] width 67 height 14
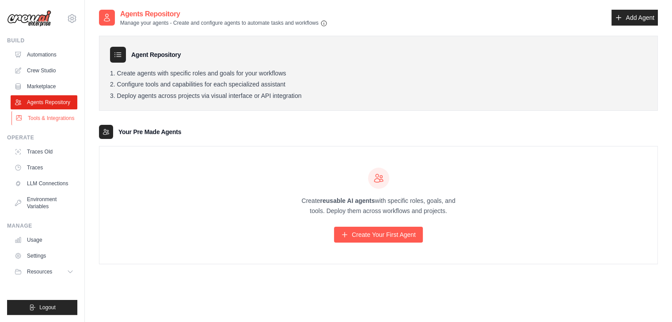
click at [41, 121] on link "Tools & Integrations" at bounding box center [44, 118] width 67 height 14
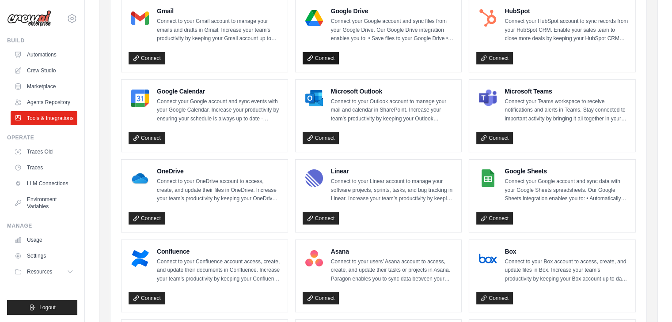
scroll to position [118, 0]
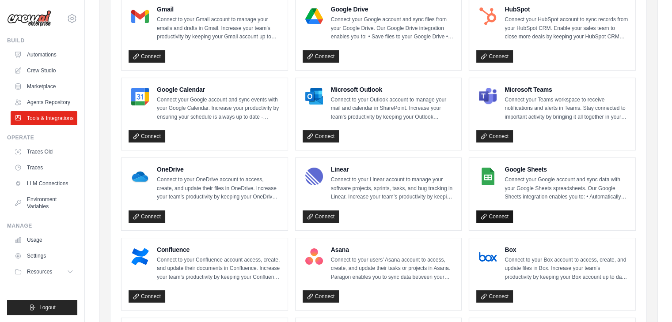
click at [498, 212] on link "Connect" at bounding box center [494, 217] width 37 height 12
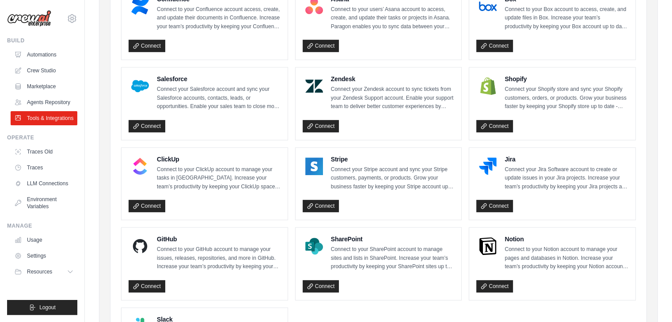
scroll to position [470, 0]
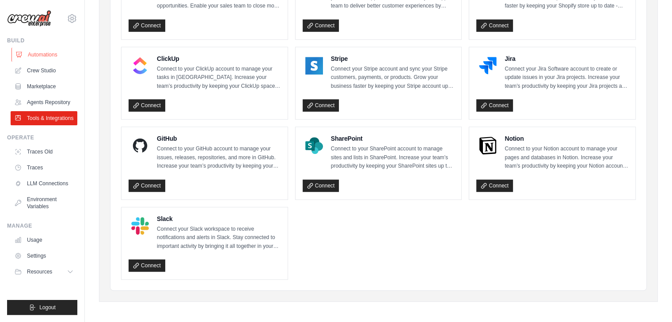
click at [48, 55] on link "Automations" at bounding box center [44, 55] width 67 height 14
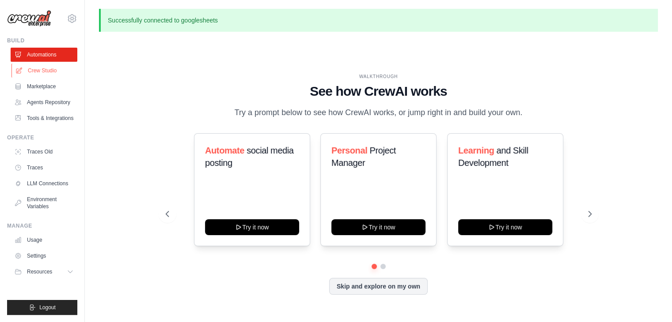
click at [39, 69] on link "Crew Studio" at bounding box center [44, 71] width 67 height 14
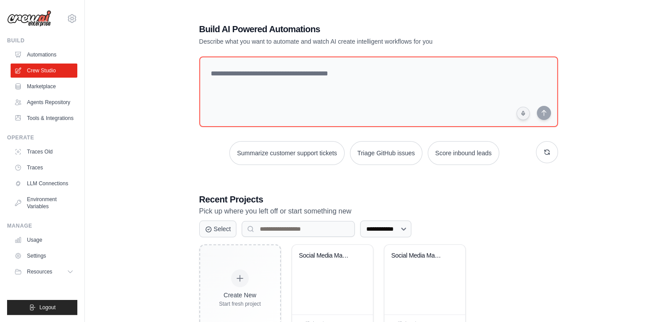
scroll to position [33, 0]
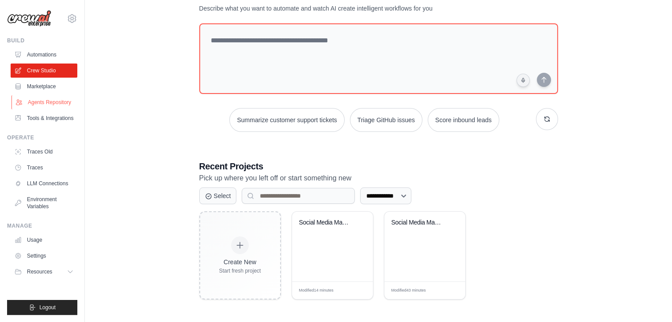
click at [34, 99] on link "Agents Repository" at bounding box center [44, 102] width 67 height 14
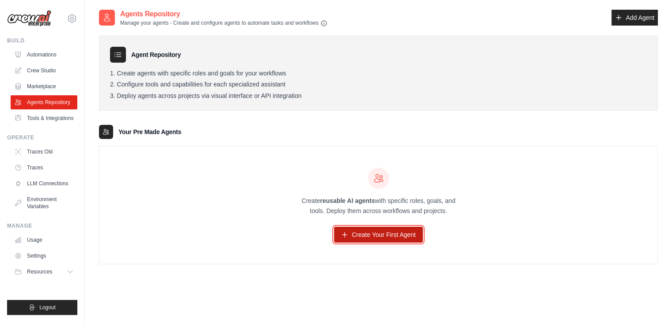
click at [378, 235] on link "Create Your First Agent" at bounding box center [378, 235] width 89 height 16
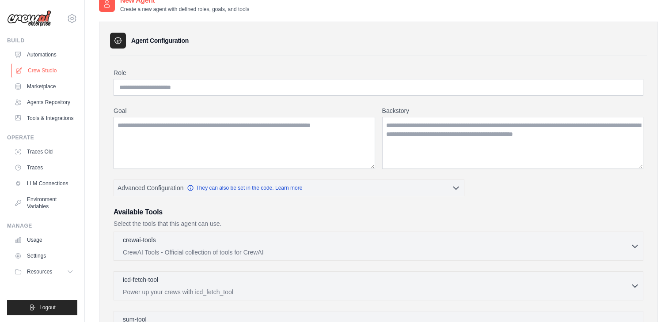
scroll to position [12, 0]
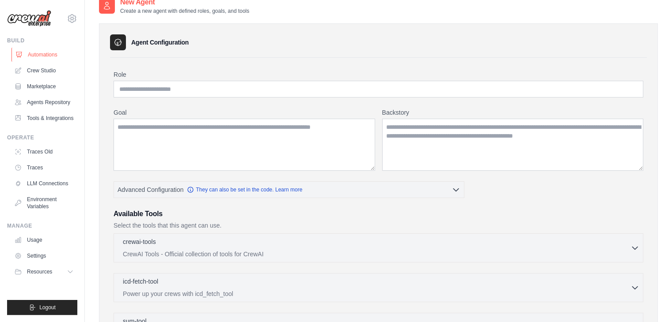
click at [42, 53] on link "Automations" at bounding box center [44, 55] width 67 height 14
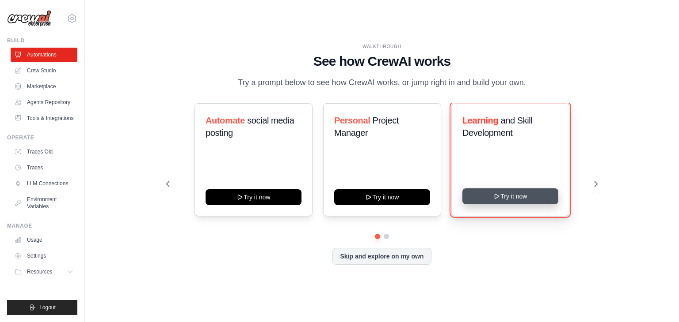
click at [489, 193] on button "Try it now" at bounding box center [510, 197] width 96 height 16
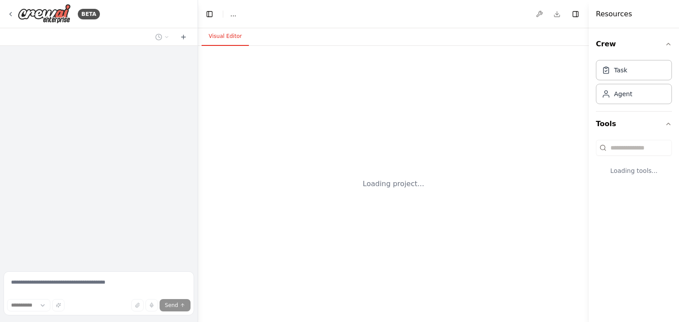
select select "****"
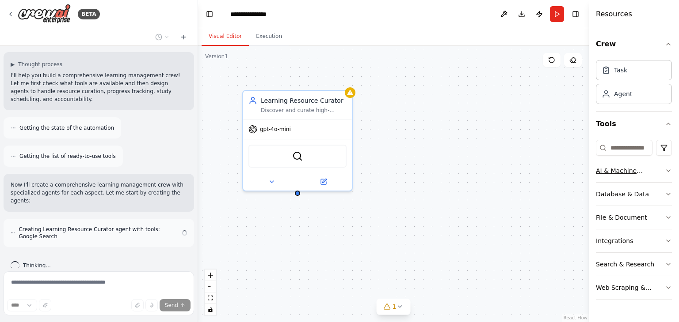
click at [646, 169] on div "AI & Machine Learning" at bounding box center [629, 171] width 69 height 9
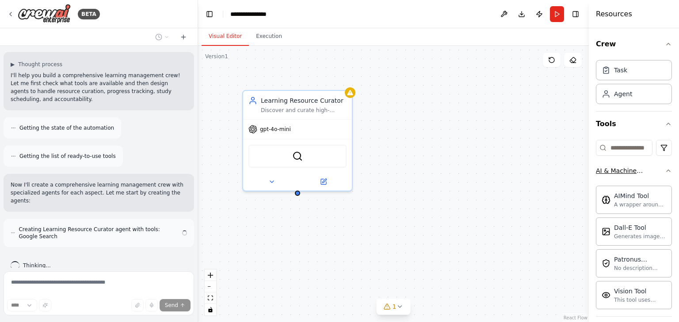
scroll to position [47, 0]
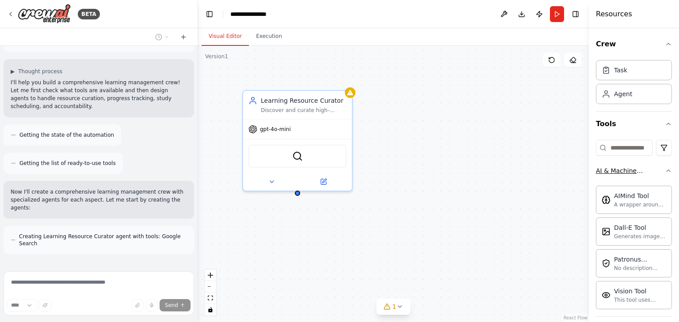
click at [646, 169] on div "AI & Machine Learning" at bounding box center [629, 171] width 69 height 9
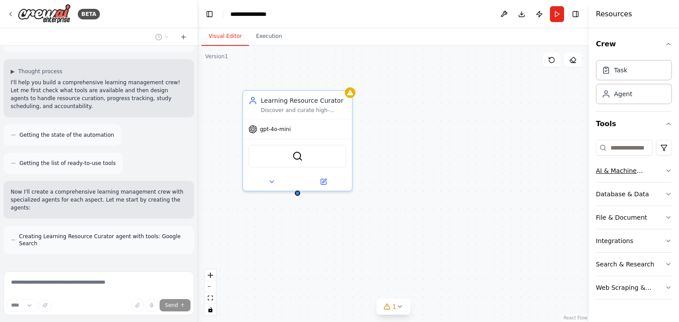
click at [646, 169] on div "AI & Machine Learning" at bounding box center [629, 171] width 69 height 9
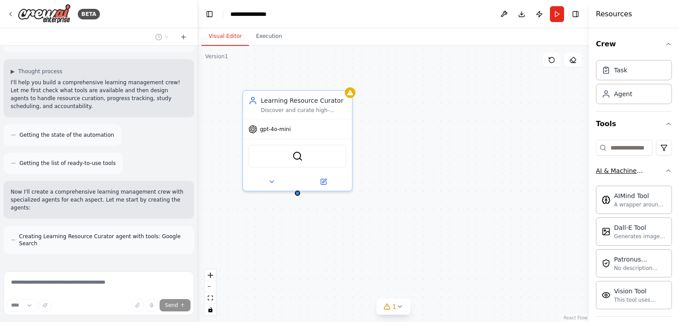
scroll to position [82, 0]
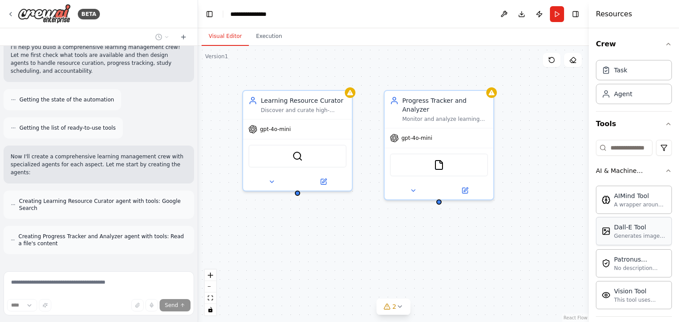
click at [625, 229] on div "Dall-E Tool" at bounding box center [640, 227] width 52 height 9
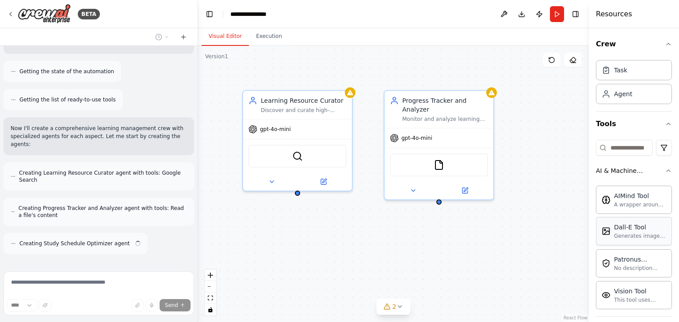
click at [625, 229] on div "Dall-E Tool" at bounding box center [640, 227] width 52 height 9
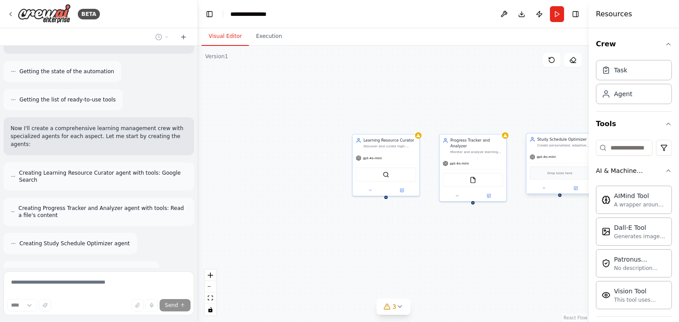
scroll to position [139, 0]
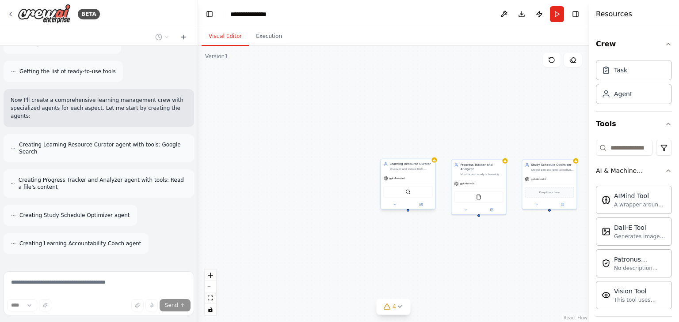
click at [429, 165] on div "Learning Resource Curator" at bounding box center [410, 164] width 43 height 4
click at [428, 149] on icon at bounding box center [428, 150] width 4 height 5
click at [406, 151] on button "Confirm" at bounding box center [402, 150] width 31 height 11
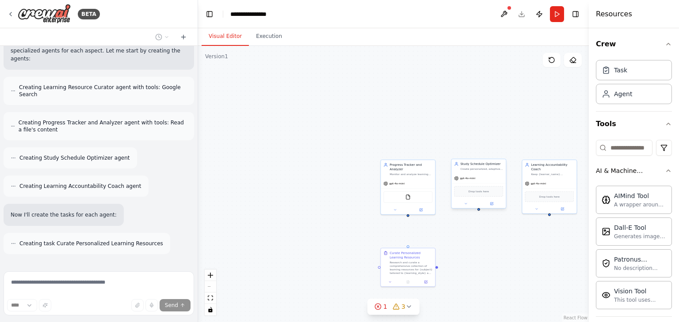
click at [499, 171] on div "Study Schedule Optimizer Create personalized, adaptive study schedules for {lea…" at bounding box center [478, 166] width 54 height 14
click at [493, 148] on div "Confirm" at bounding box center [498, 149] width 11 height 11
click at [502, 150] on button at bounding box center [498, 149] width 11 height 11
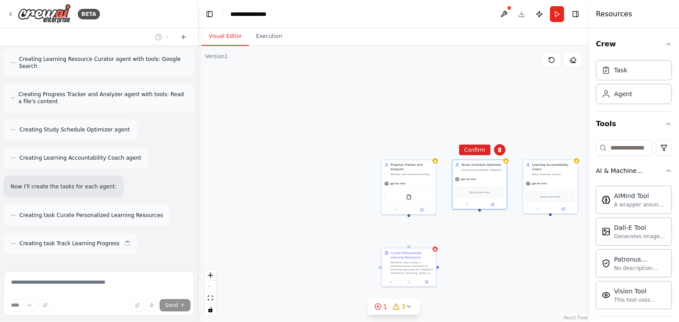
drag, startPoint x: 474, startPoint y: 152, endPoint x: 454, endPoint y: 253, distance: 102.7
click at [454, 253] on div "Progress Tracker and Analyzer Monitor and analyze learning progress across mult…" at bounding box center [393, 184] width 390 height 277
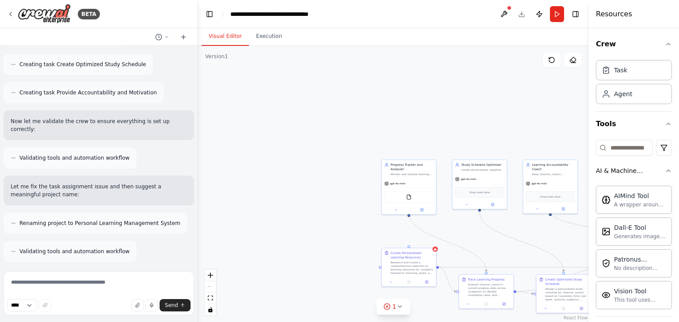
scroll to position [489, 0]
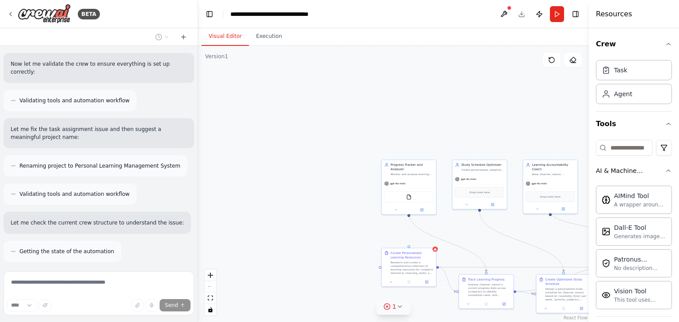
click at [387, 306] on icon at bounding box center [386, 306] width 7 height 7
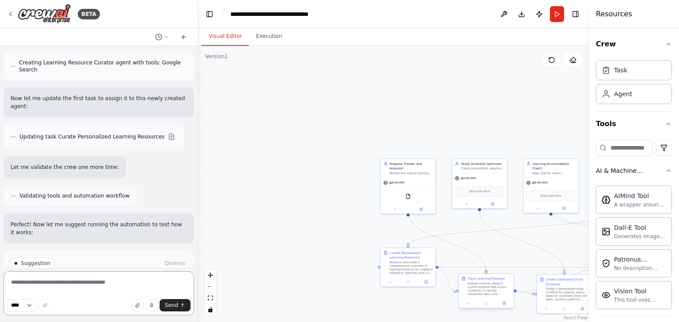
scroll to position [824, 0]
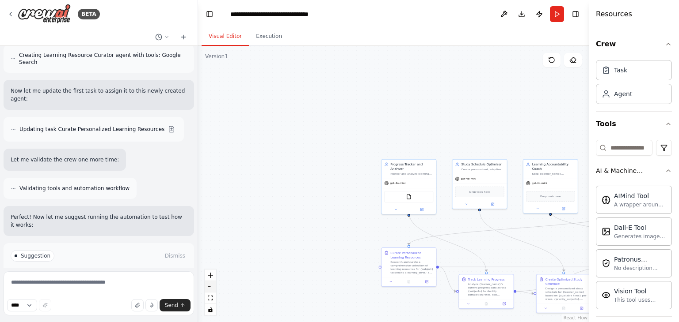
click at [209, 287] on icon "zoom out" at bounding box center [210, 287] width 5 height 1
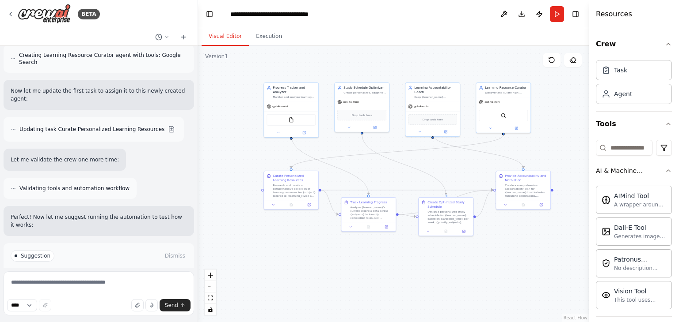
drag, startPoint x: 439, startPoint y: 251, endPoint x: 321, endPoint y: 174, distance: 140.8
click at [321, 174] on div ".deletable-edge-delete-btn { width: 20px; height: 20px; border: 0px solid #ffff…" at bounding box center [393, 184] width 390 height 277
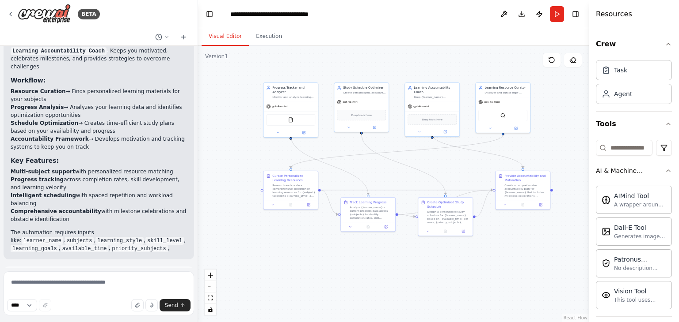
scroll to position [1150, 0]
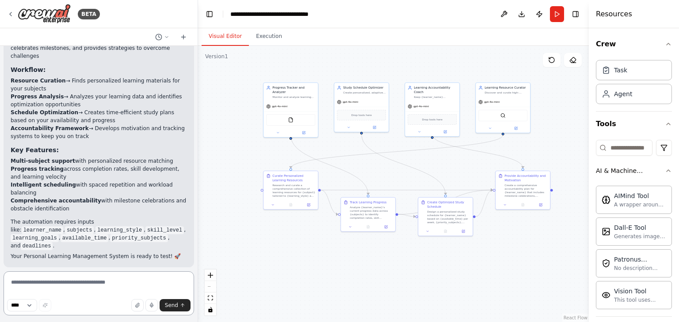
click at [75, 293] on textarea at bounding box center [99, 294] width 190 height 44
type textarea "**********"
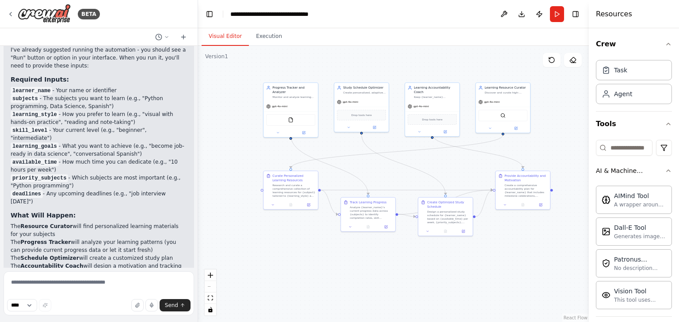
scroll to position [1462, 0]
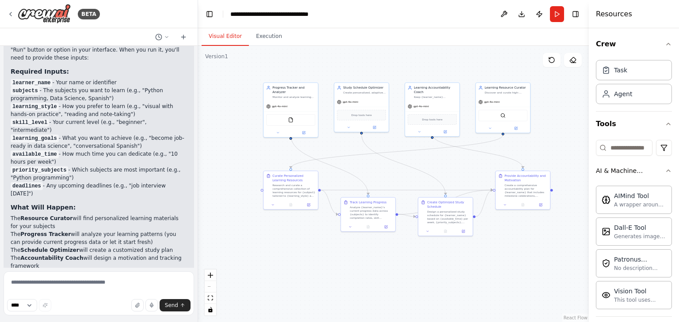
click at [583, 95] on div ".deletable-edge-delete-btn { width: 20px; height: 20px; border: 0px solid #ffff…" at bounding box center [393, 184] width 390 height 277
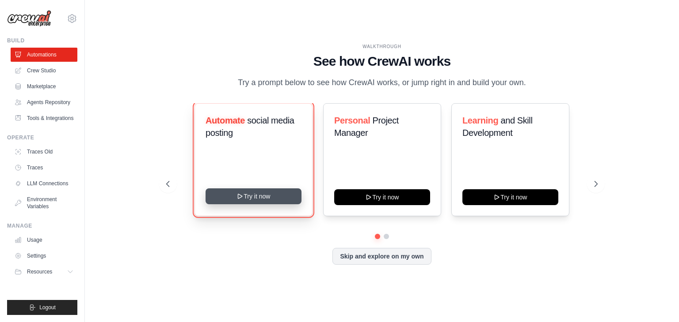
click at [267, 198] on button "Try it now" at bounding box center [253, 197] width 96 height 16
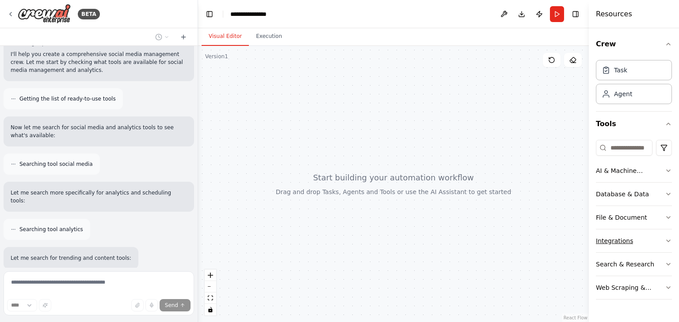
scroll to position [133, 0]
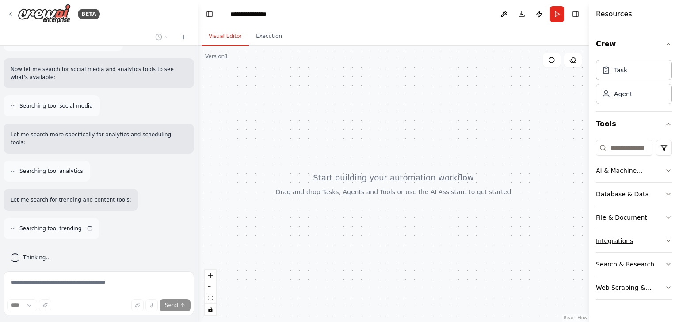
click at [667, 245] on button "Integrations" at bounding box center [633, 241] width 76 height 23
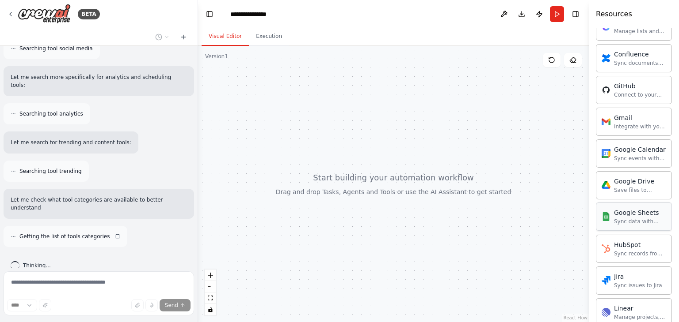
scroll to position [199, 0]
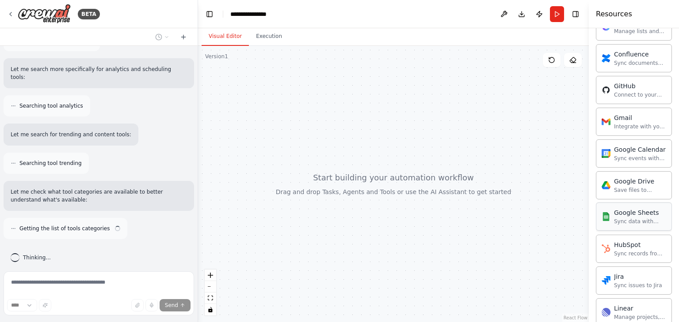
click at [626, 214] on div "Google Sheets" at bounding box center [640, 213] width 52 height 9
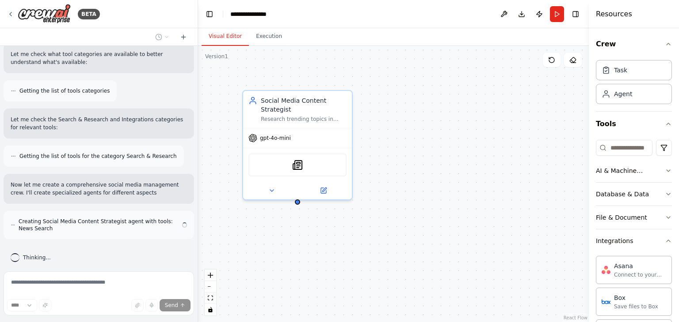
scroll to position [345, 0]
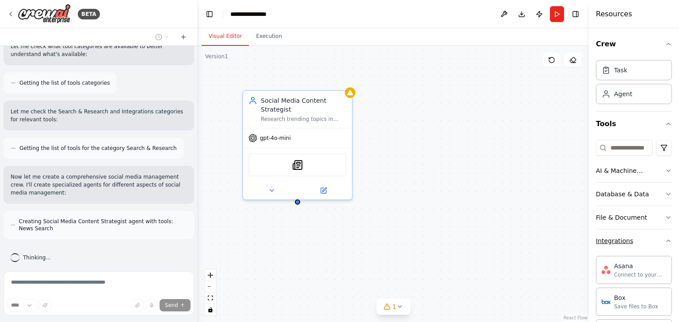
click at [664, 240] on icon "button" at bounding box center [667, 241] width 7 height 7
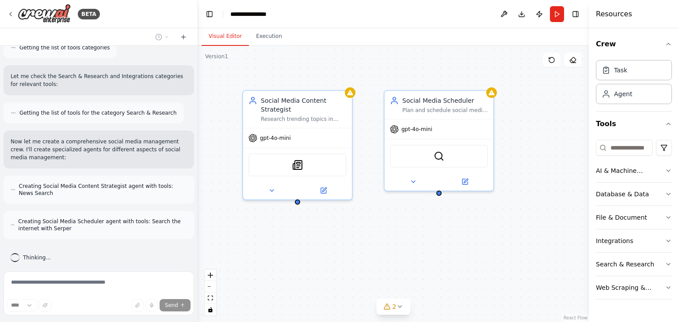
scroll to position [415, 0]
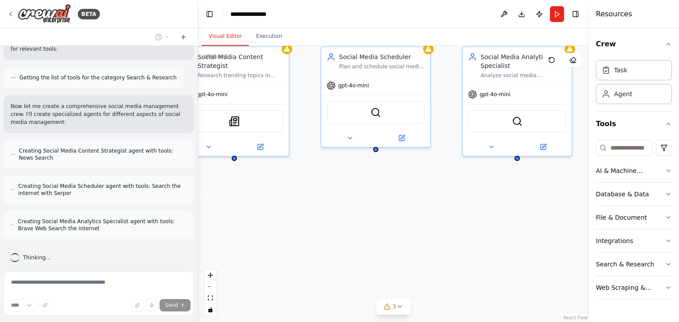
drag, startPoint x: 514, startPoint y: 217, endPoint x: 449, endPoint y: 176, distance: 77.1
click at [449, 176] on div "Social Media Content Strategist Research trending topics in {industry} and gene…" at bounding box center [393, 184] width 390 height 277
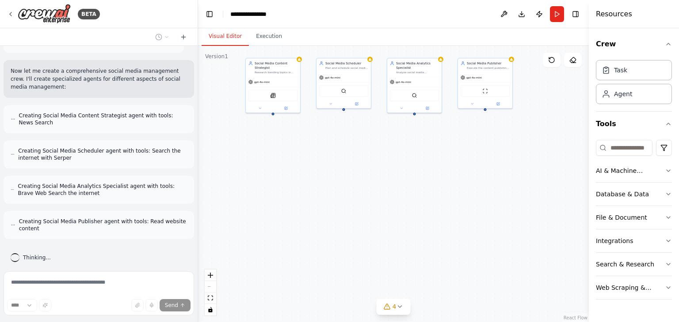
scroll to position [508, 0]
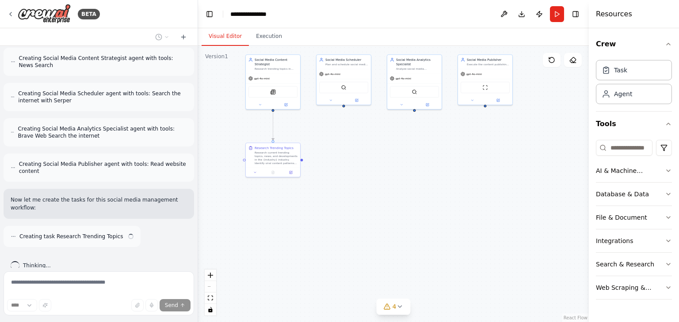
drag, startPoint x: 449, startPoint y: 179, endPoint x: 381, endPoint y: 121, distance: 89.6
click at [381, 121] on div ".deletable-edge-delete-btn { width: 20px; height: 20px; border: 0px solid #ffff…" at bounding box center [393, 184] width 390 height 277
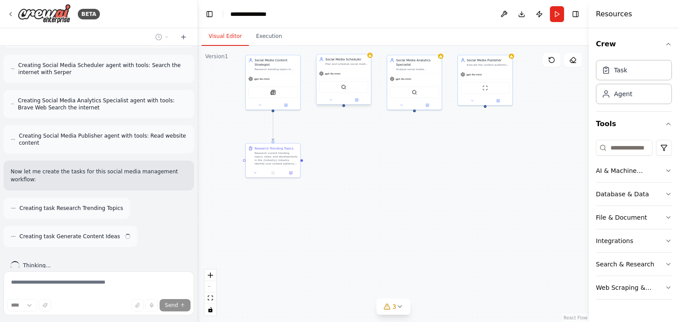
click at [344, 106] on div ".deletable-edge-delete-btn { width: 20px; height: 20px; border: 0px solid #ffff…" at bounding box center [393, 184] width 390 height 277
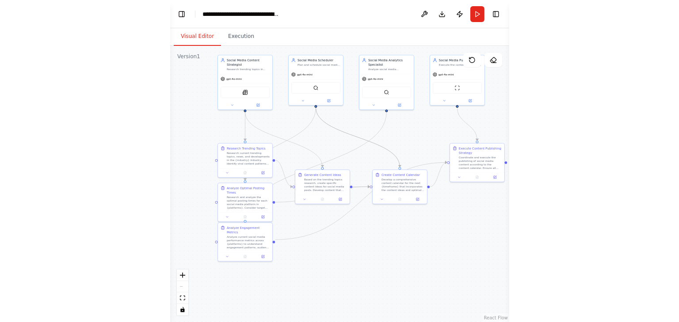
scroll to position [1135, 0]
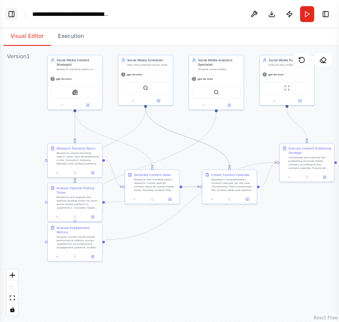
click at [8, 15] on button "Toggle Left Sidebar" at bounding box center [11, 14] width 12 height 12
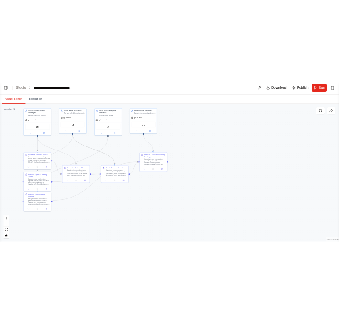
scroll to position [1073, 0]
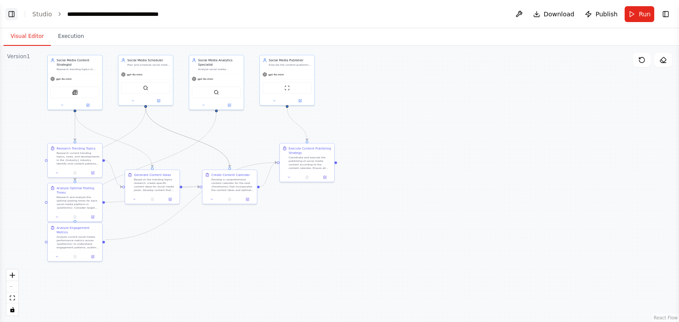
click at [11, 15] on button "Toggle Left Sidebar" at bounding box center [11, 14] width 12 height 12
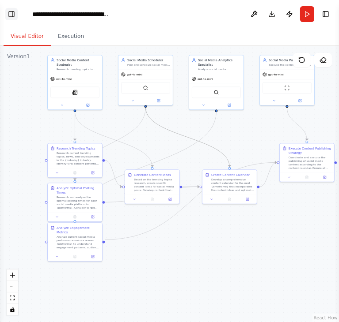
click at [11, 13] on button "Toggle Left Sidebar" at bounding box center [11, 14] width 12 height 12
click at [323, 16] on button "Toggle Right Sidebar" at bounding box center [325, 14] width 12 height 12
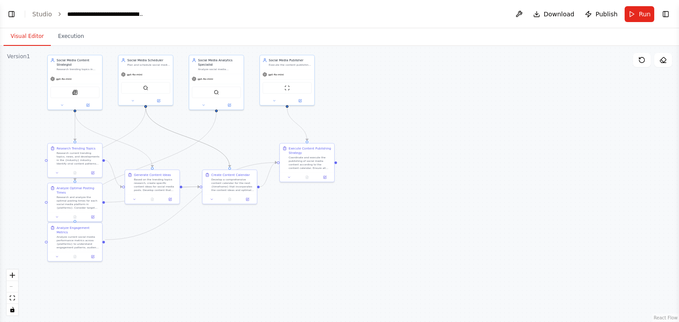
scroll to position [1073, 0]
click at [11, 11] on button "Toggle Left Sidebar" at bounding box center [11, 14] width 12 height 12
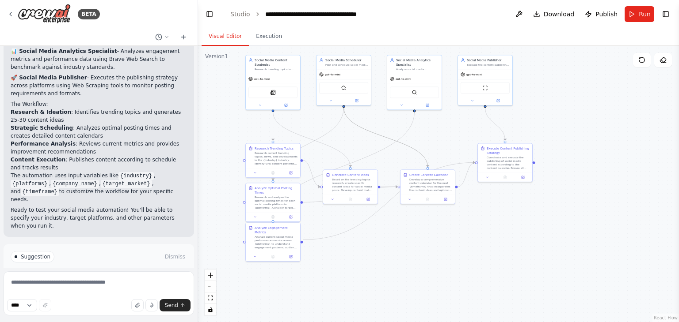
click at [117, 291] on span "Run Automation" at bounding box center [102, 294] width 43 height 7
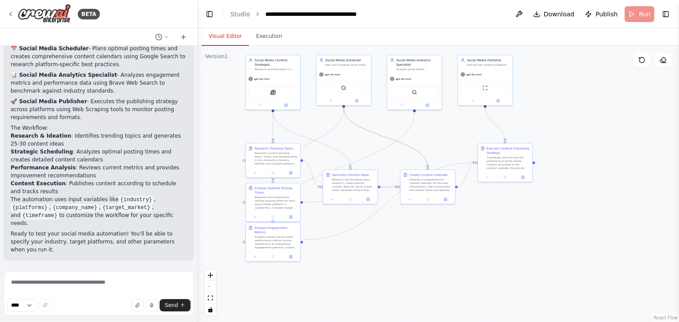
scroll to position [1002, 0]
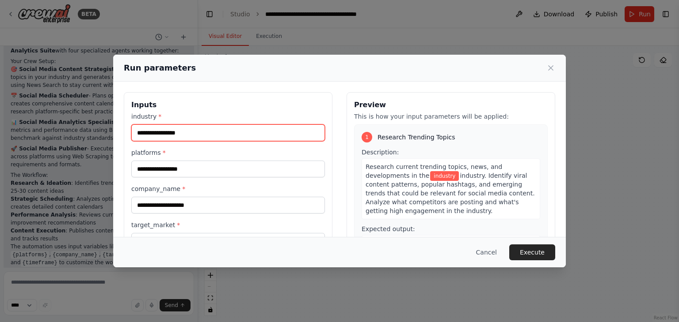
click at [242, 127] on input "industry *" at bounding box center [227, 133] width 193 height 17
paste input "**********"
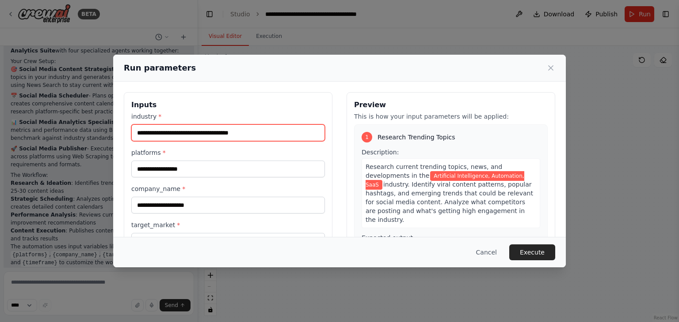
type input "**********"
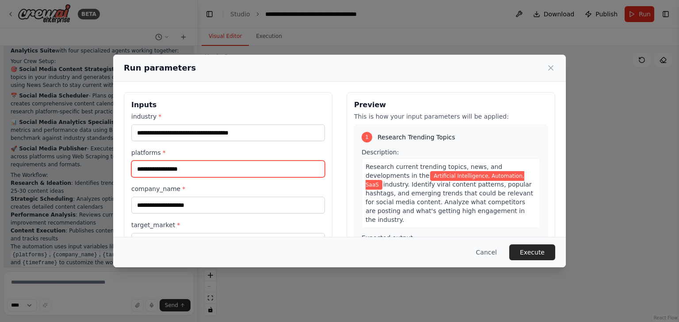
click at [247, 172] on input "platforms *" at bounding box center [227, 169] width 193 height 17
paste input "**********"
type input "**********"
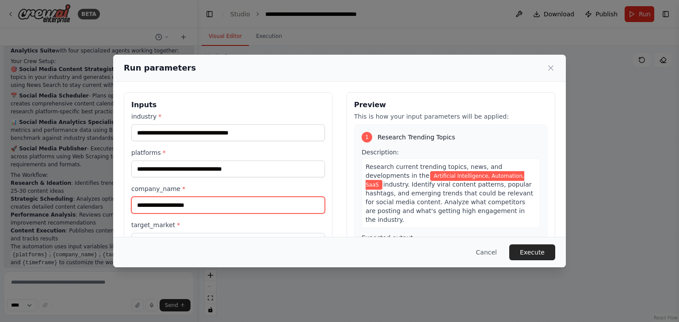
click at [221, 209] on input "company_name *" at bounding box center [227, 205] width 193 height 17
paste input "*********"
type input "*********"
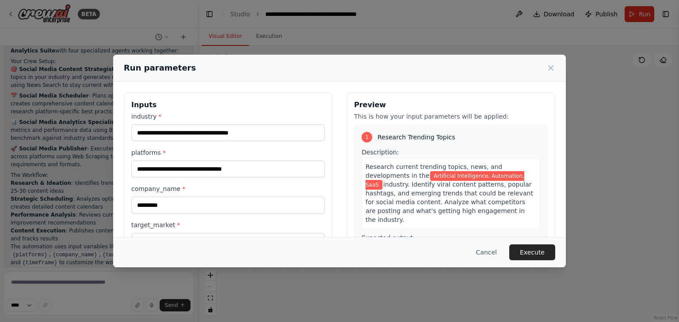
scroll to position [75, 0]
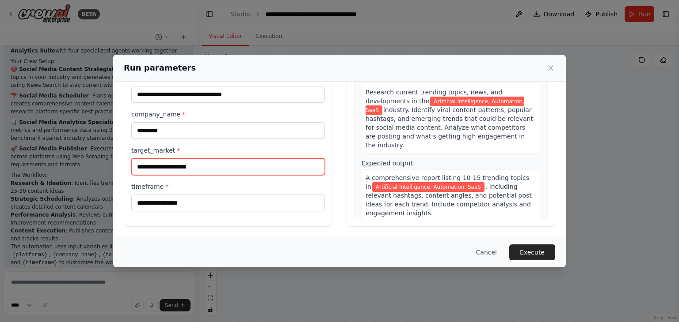
click at [169, 169] on input "target_market *" at bounding box center [227, 167] width 193 height 17
paste input "**********"
type input "**********"
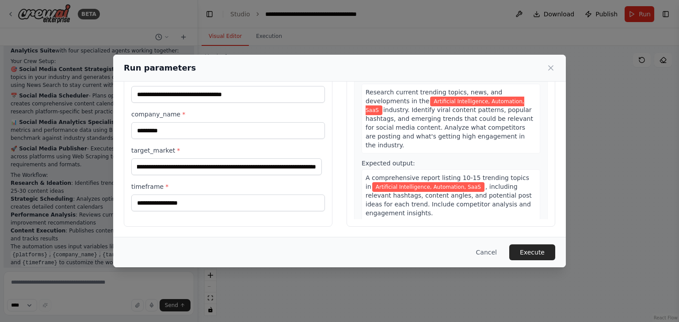
scroll to position [0, 0]
click at [232, 206] on input "timeframe *" at bounding box center [227, 203] width 193 height 17
paste input "**********"
type input "**********"
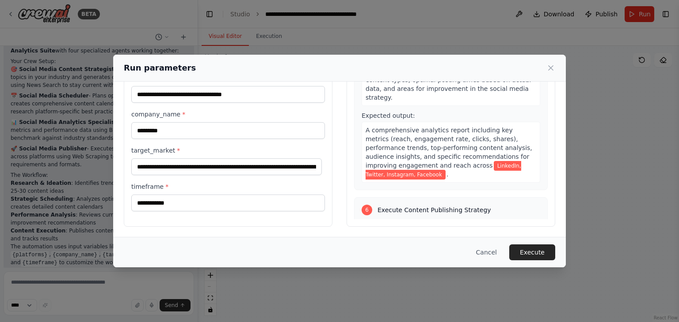
scroll to position [921, 0]
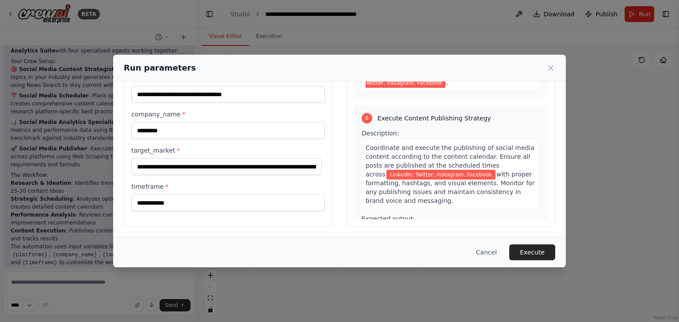
click at [359, 42] on div "**********" at bounding box center [339, 161] width 679 height 322
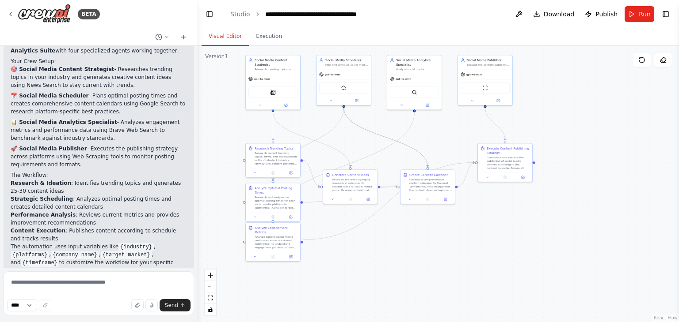
click at [102, 243] on p "The automation uses input variables like {industry} , {platforms} , {company_na…" at bounding box center [99, 259] width 176 height 32
click at [308, 269] on div ".deletable-edge-delete-btn { width: 20px; height: 20px; border: 0px solid #ffff…" at bounding box center [438, 184] width 481 height 277
click at [453, 264] on div ".deletable-edge-delete-btn { width: 20px; height: 20px; border: 0px solid #ffff…" at bounding box center [438, 184] width 481 height 277
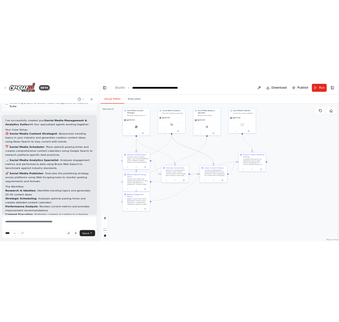
scroll to position [1002, 0]
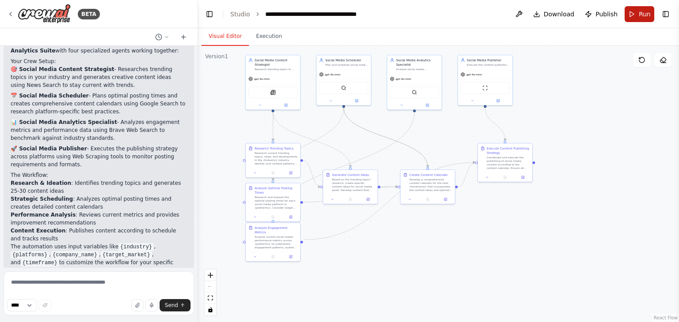
click at [631, 16] on button "Run" at bounding box center [639, 14] width 30 height 16
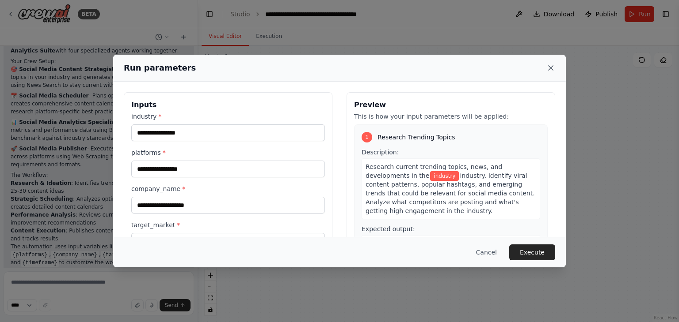
click at [550, 68] on icon at bounding box center [550, 68] width 9 height 9
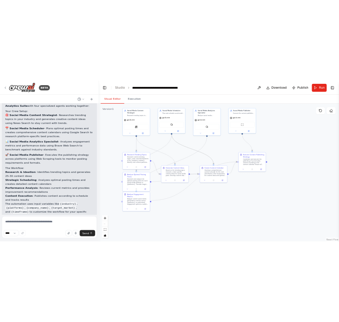
scroll to position [1048, 0]
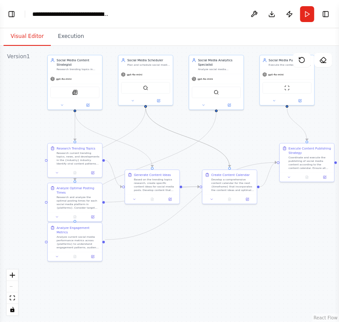
click at [299, 23] on header "**********" at bounding box center [169, 14] width 339 height 28
click at [309, 16] on button "Run" at bounding box center [307, 14] width 14 height 16
